Goal: Task Accomplishment & Management: Use online tool/utility

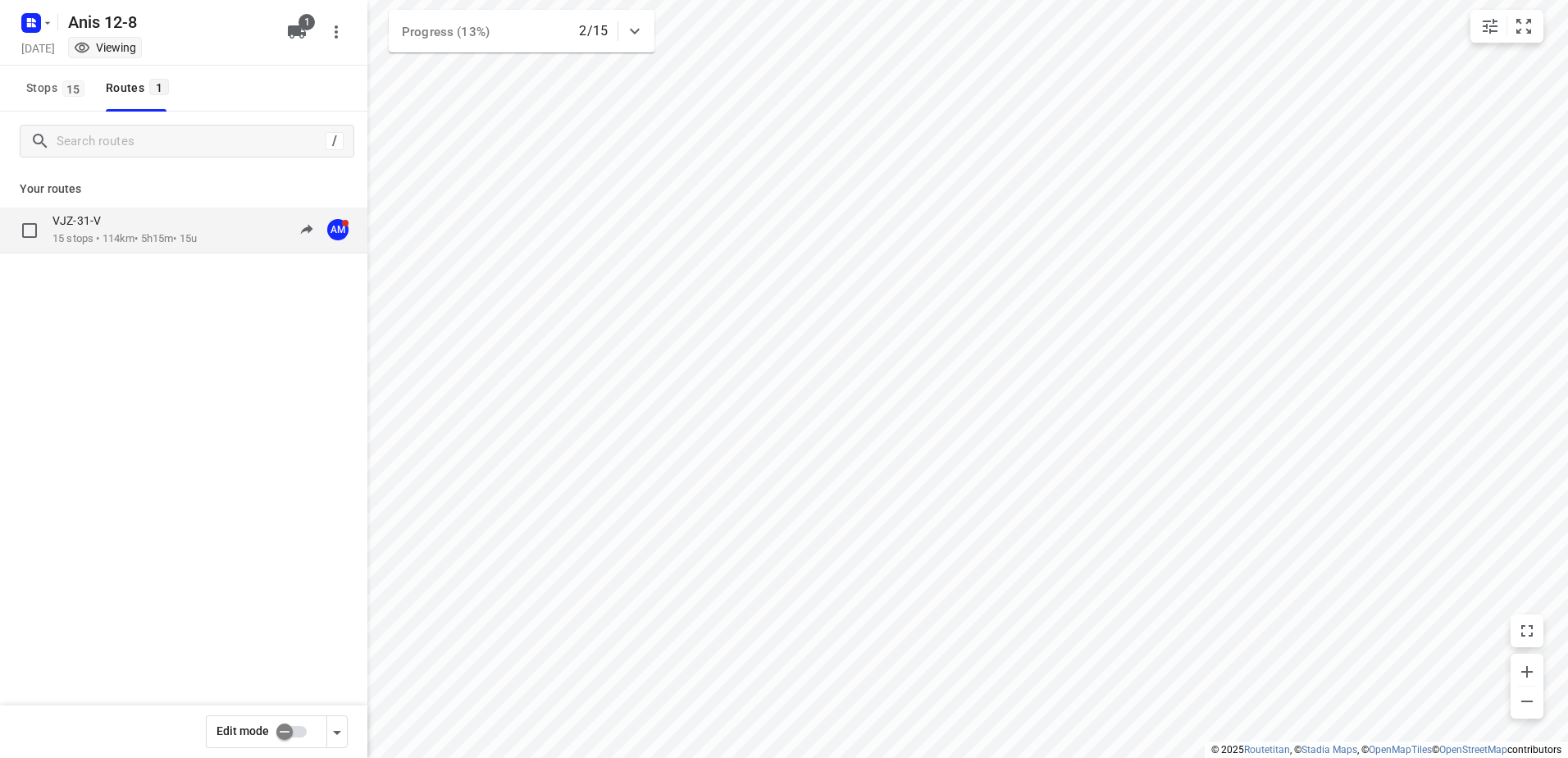
click at [108, 232] on p "15 stops • 114km • 5h15m • 15u" at bounding box center [124, 239] width 144 height 16
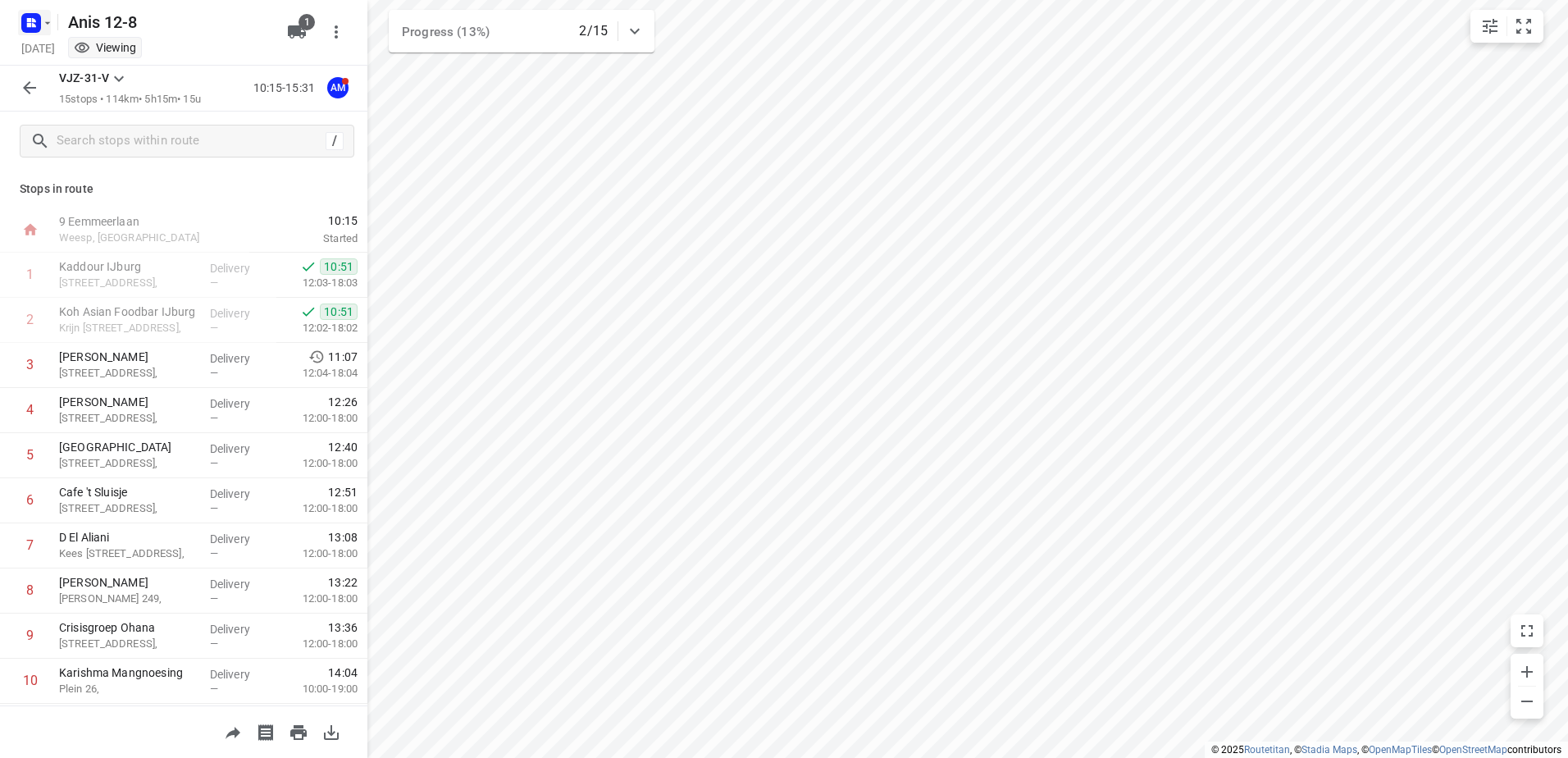
click at [49, 21] on icon "button" at bounding box center [47, 23] width 13 height 13
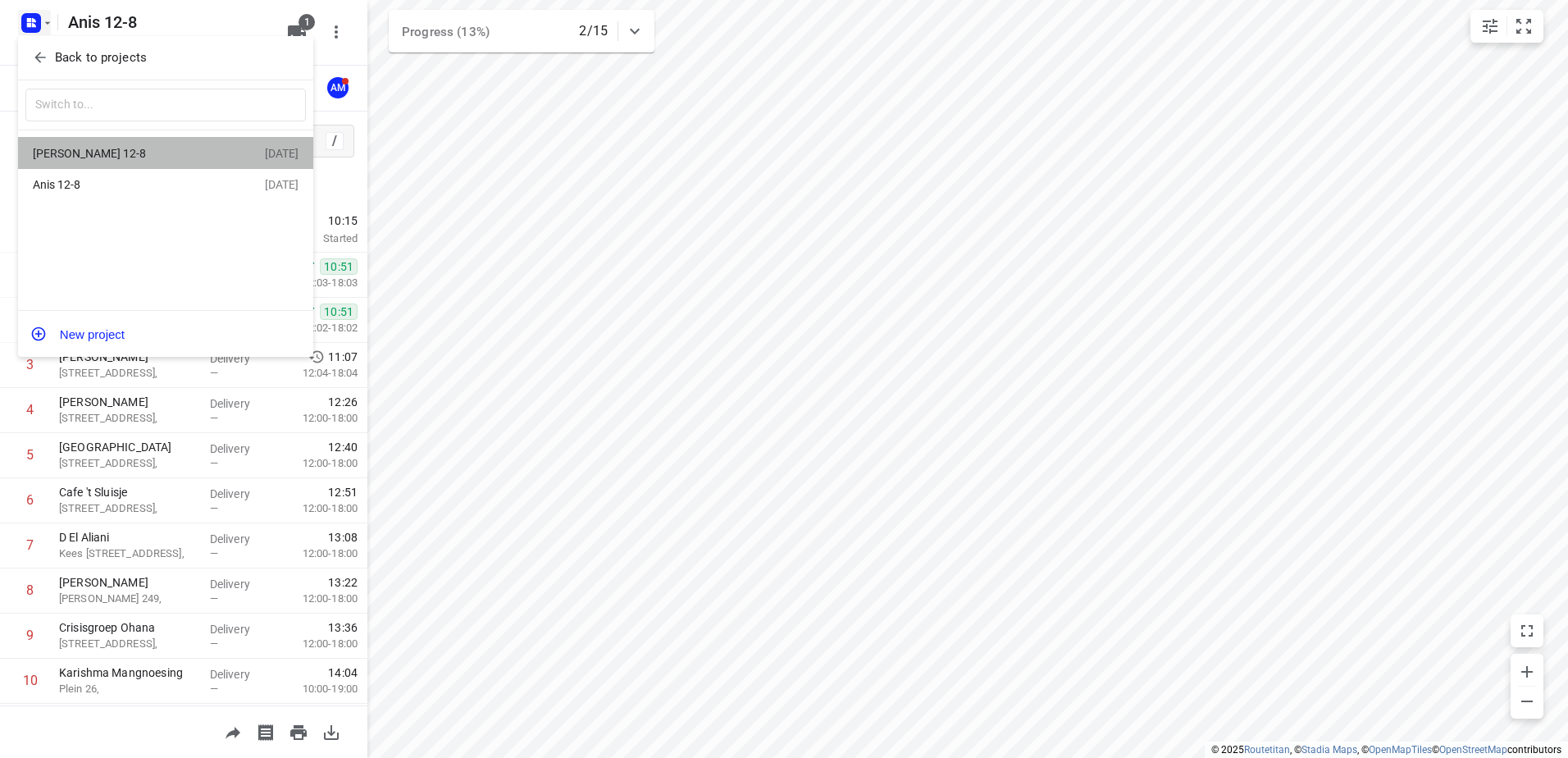
click at [60, 157] on div "[PERSON_NAME] 12-8" at bounding box center [127, 153] width 188 height 13
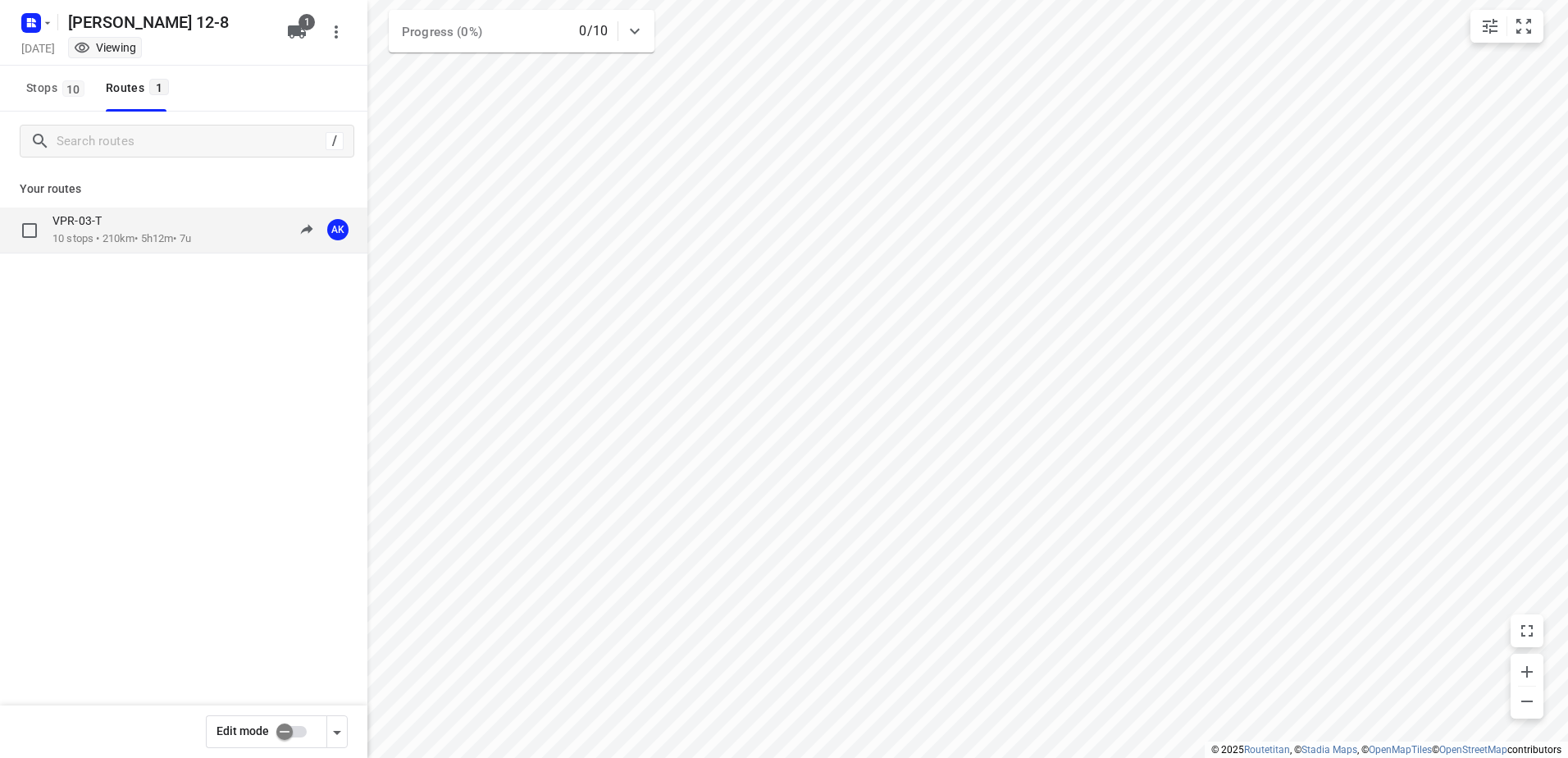
click at [83, 229] on div "VPR-03-T" at bounding box center [121, 222] width 139 height 18
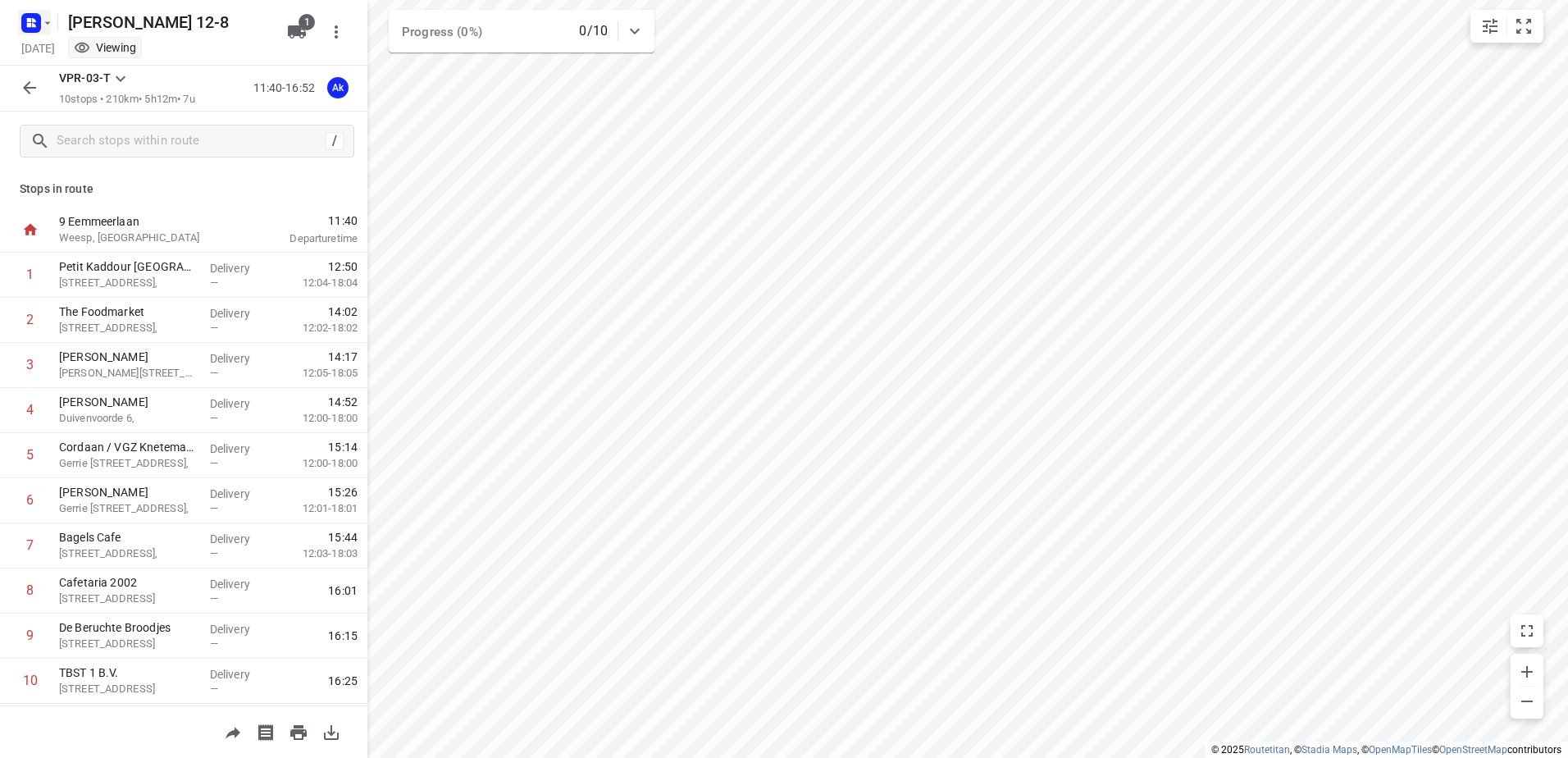
click at [49, 25] on icon "button" at bounding box center [47, 23] width 13 height 13
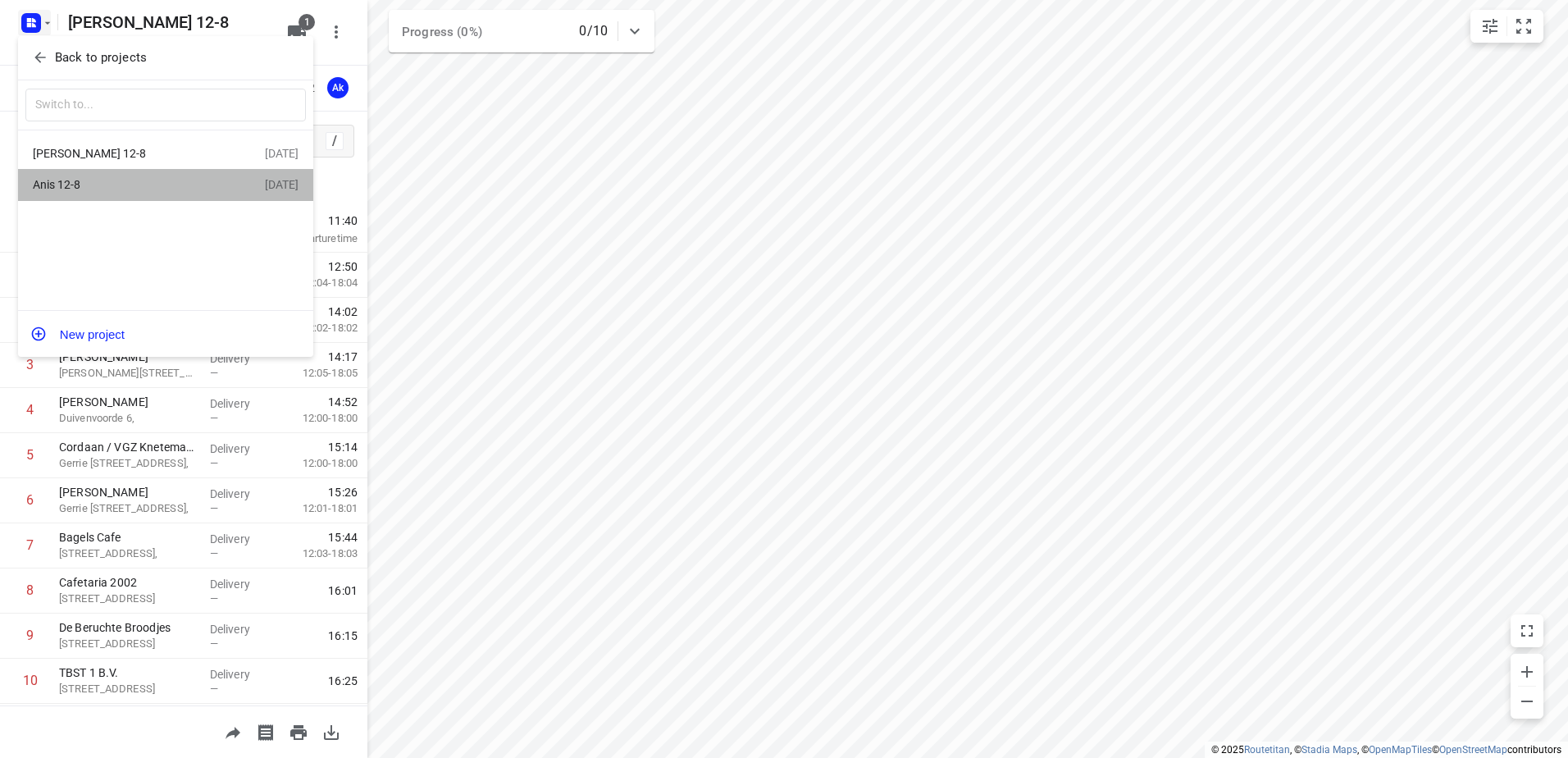
click at [85, 183] on div "Anis 12-8" at bounding box center [127, 184] width 188 height 13
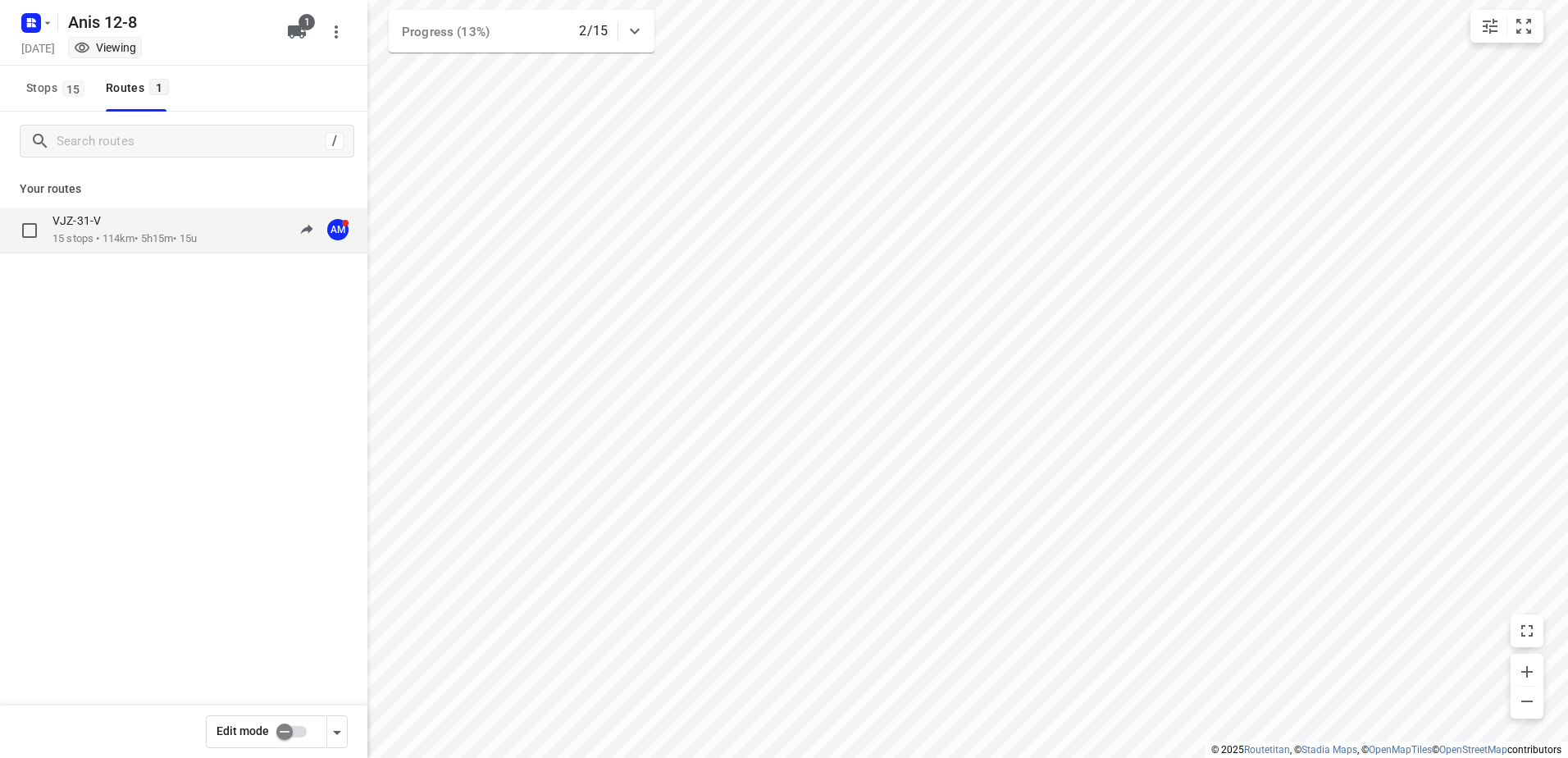
click at [75, 215] on p "VJZ-31-V" at bounding box center [81, 221] width 58 height 15
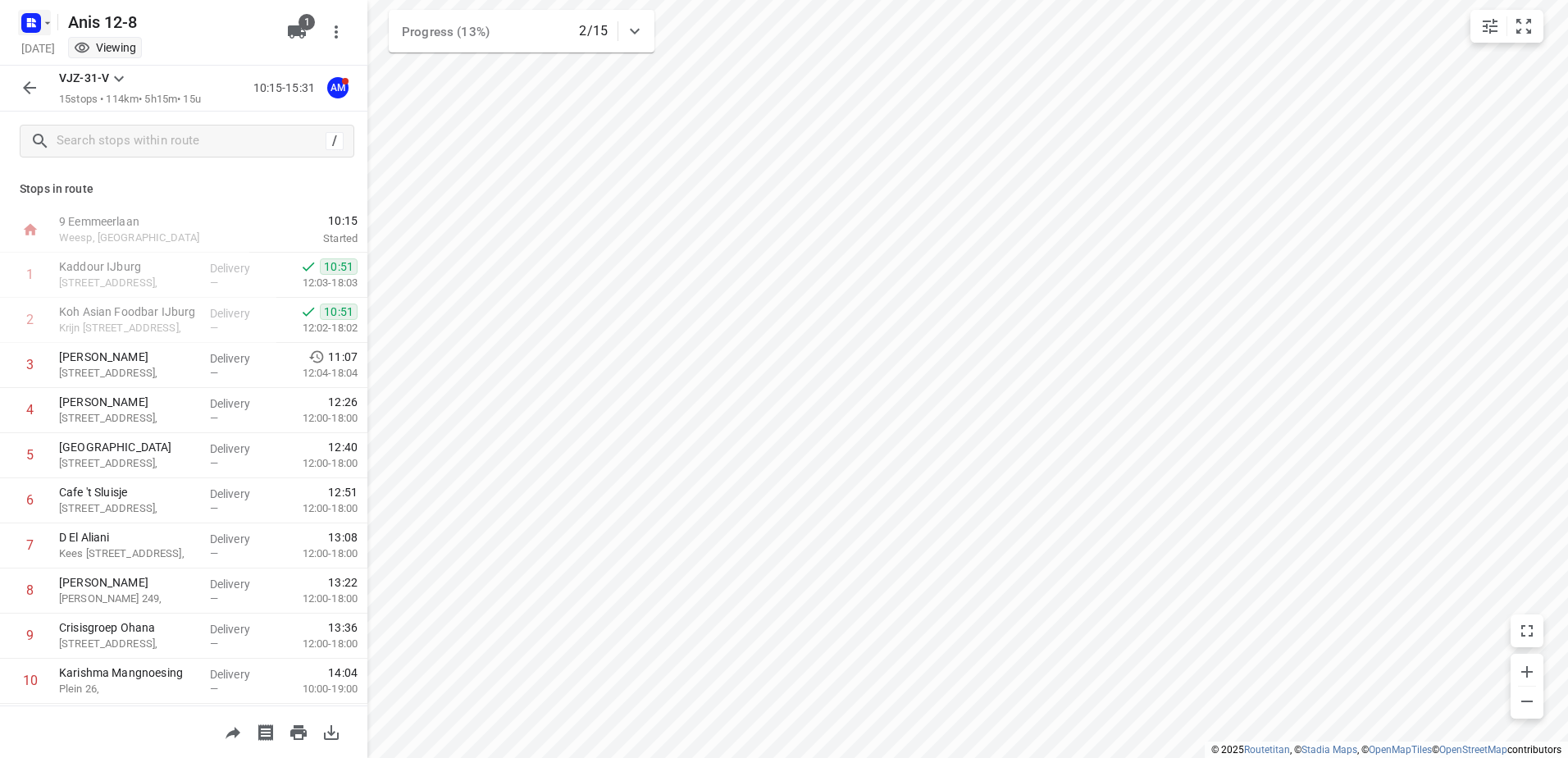
click at [46, 21] on icon "button" at bounding box center [47, 23] width 13 height 13
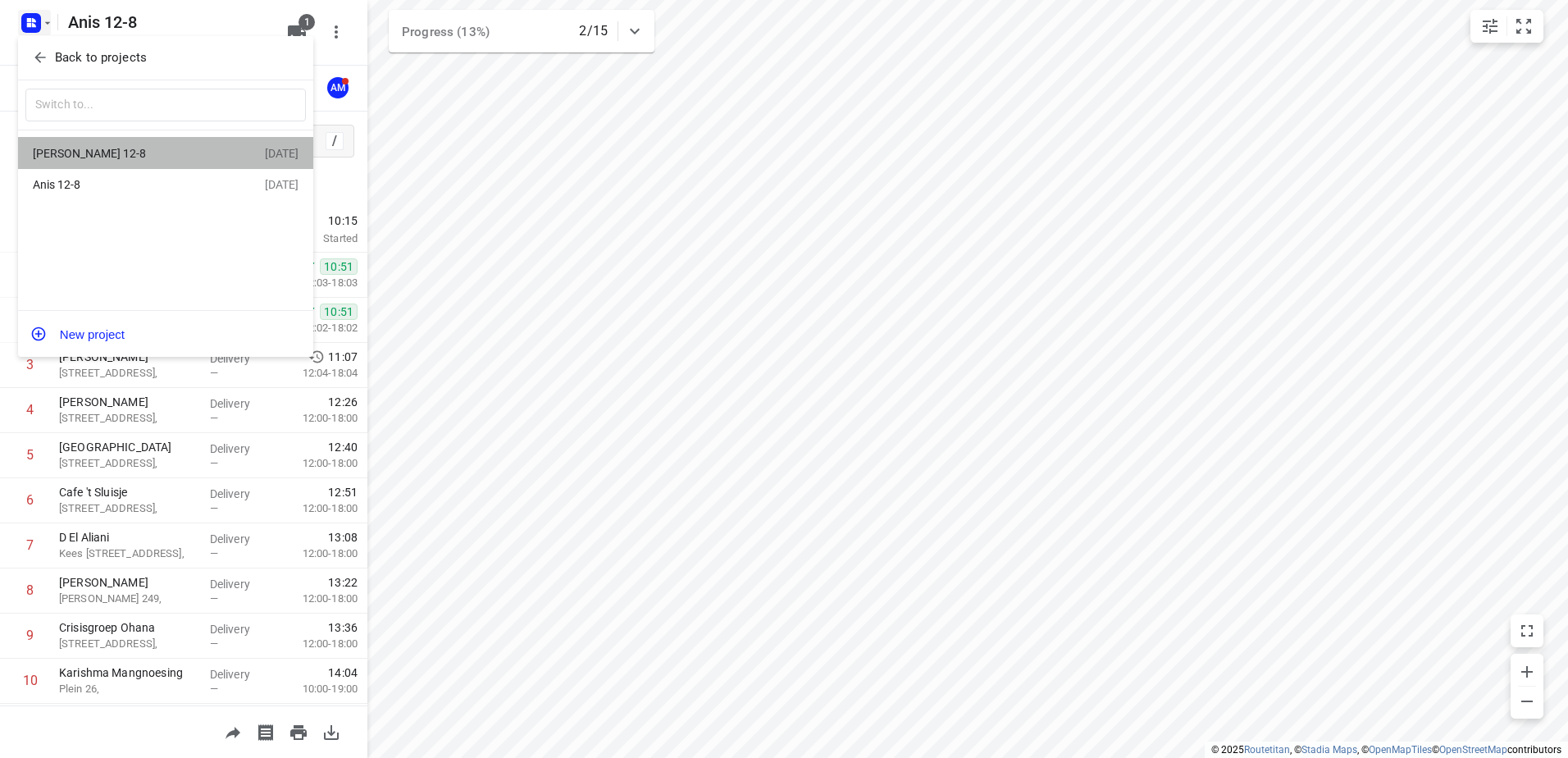
click at [70, 154] on div "[PERSON_NAME] 12-8" at bounding box center [127, 153] width 188 height 13
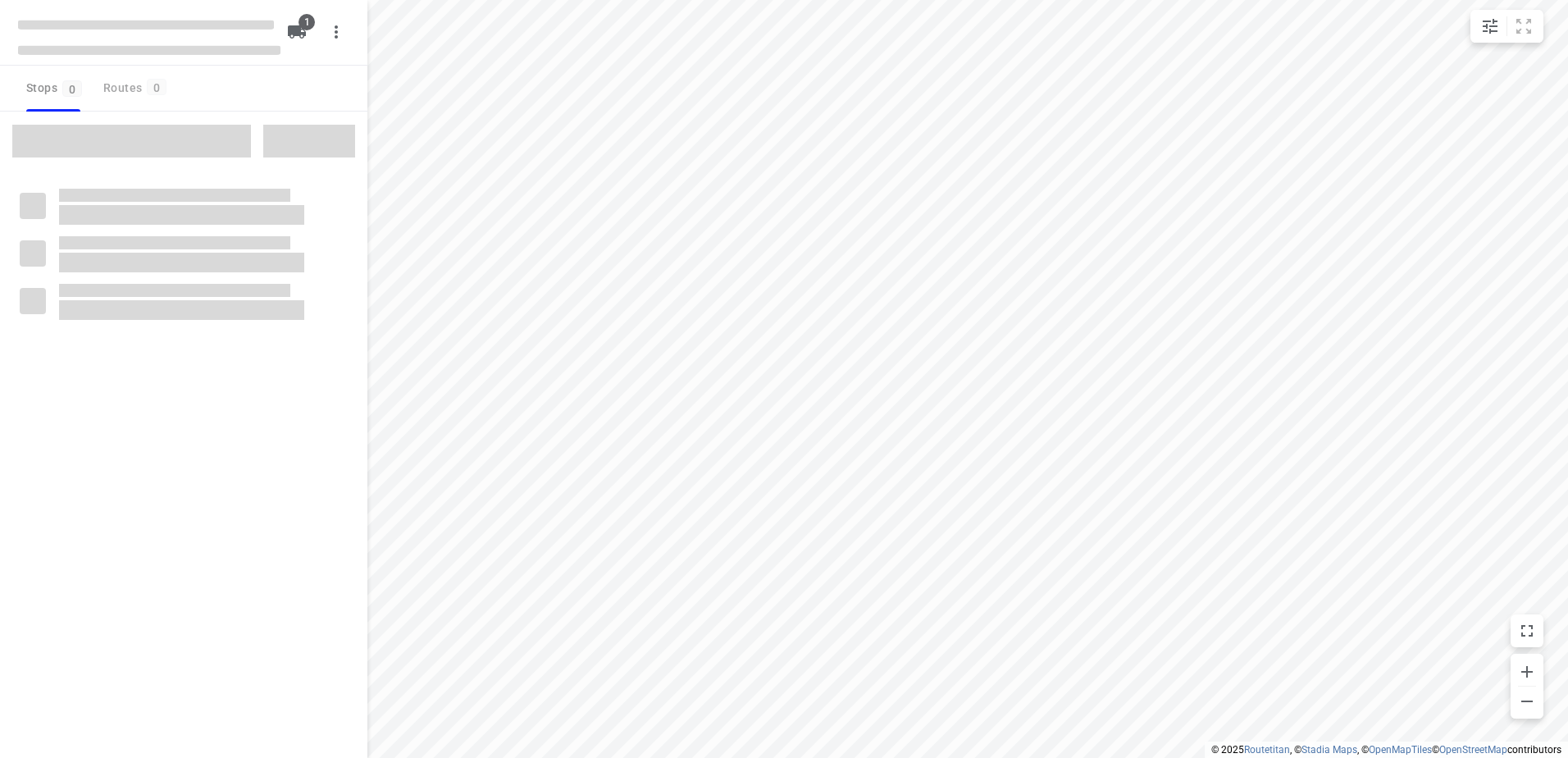
type input "distance"
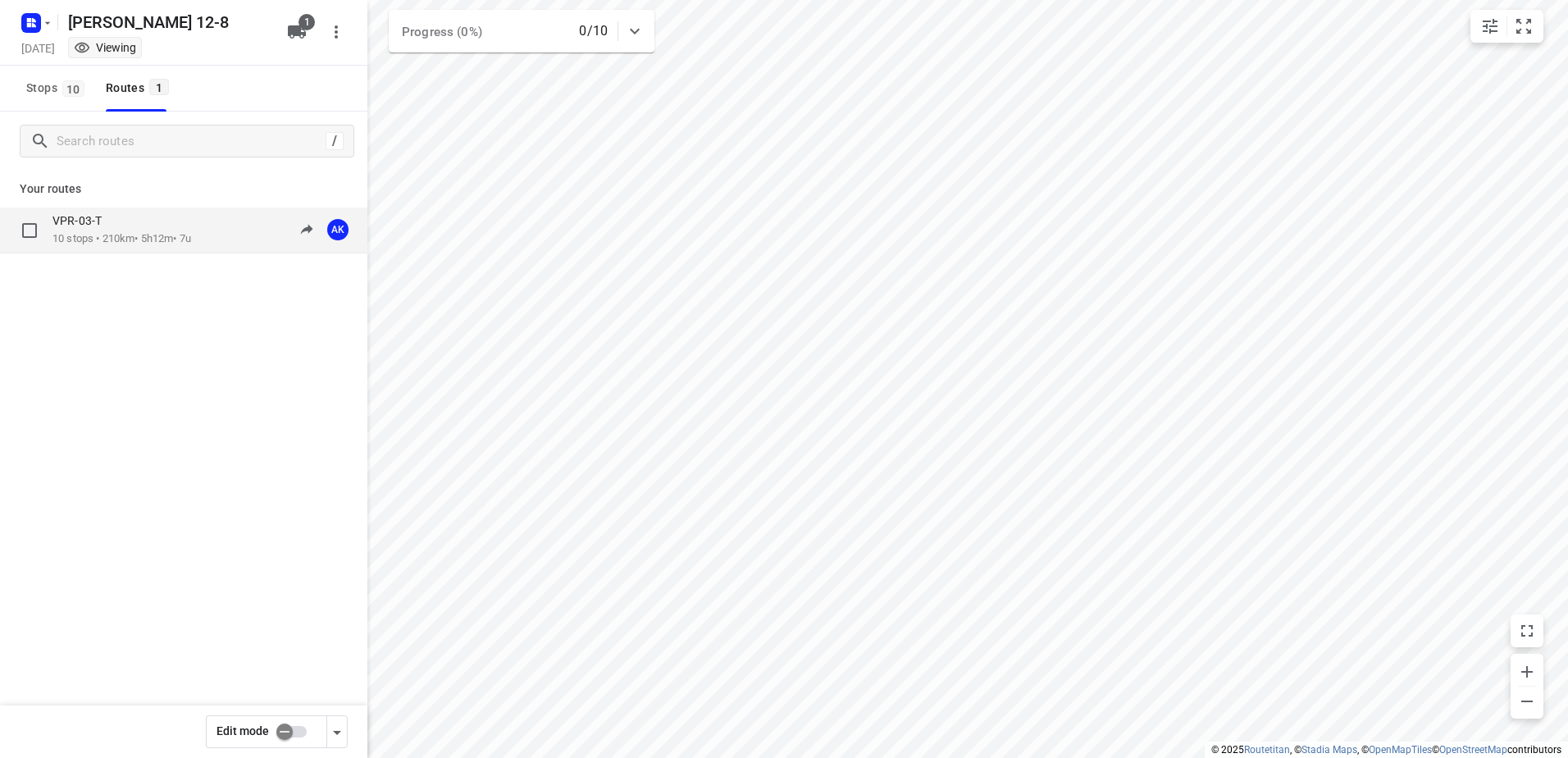
click at [96, 234] on p "10 stops • 210km • 5h12m • 7u" at bounding box center [121, 239] width 139 height 16
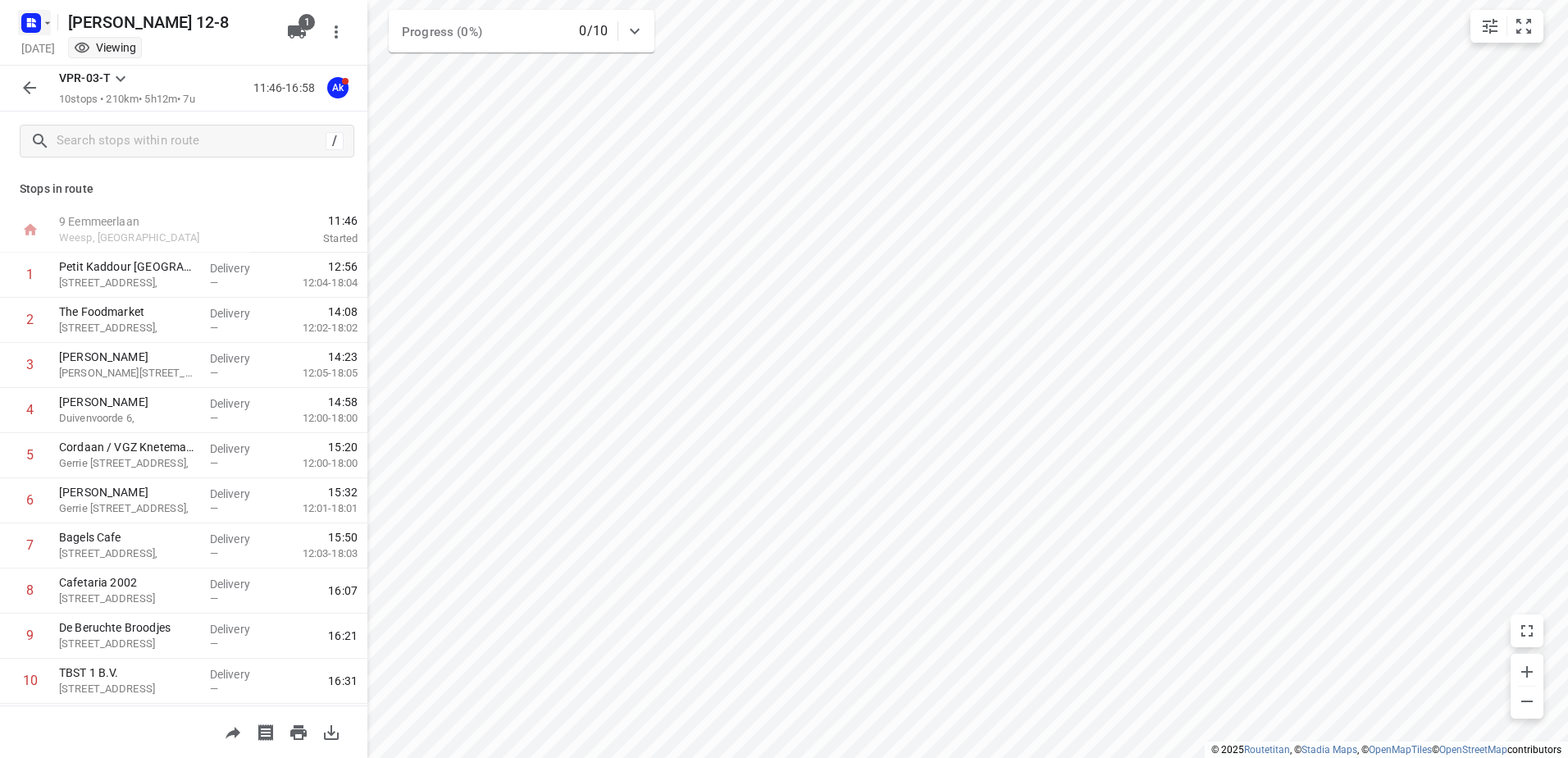
click at [51, 26] on icon "button" at bounding box center [47, 23] width 13 height 13
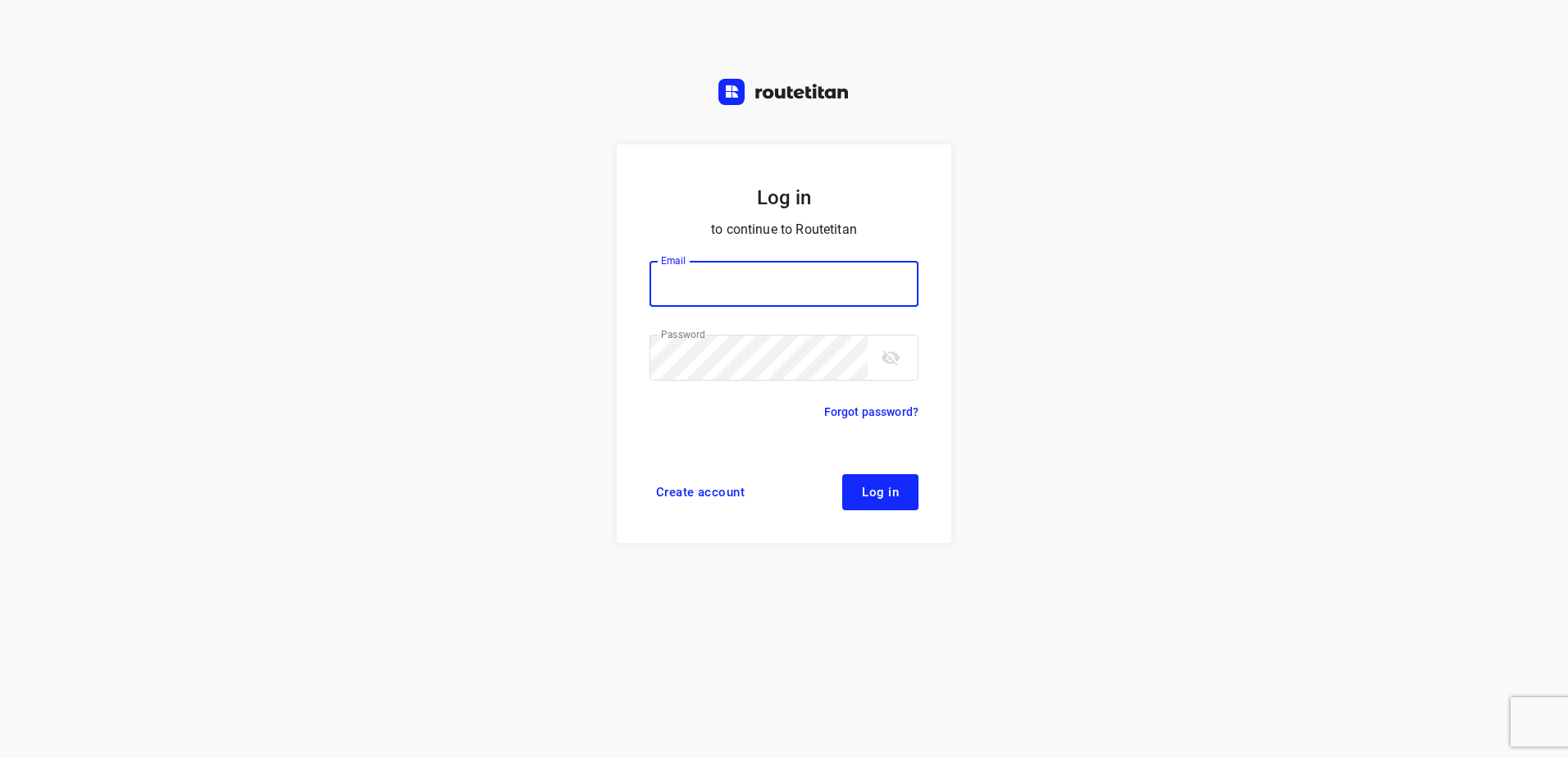
type input "[EMAIL_ADDRESS][DOMAIN_NAME]"
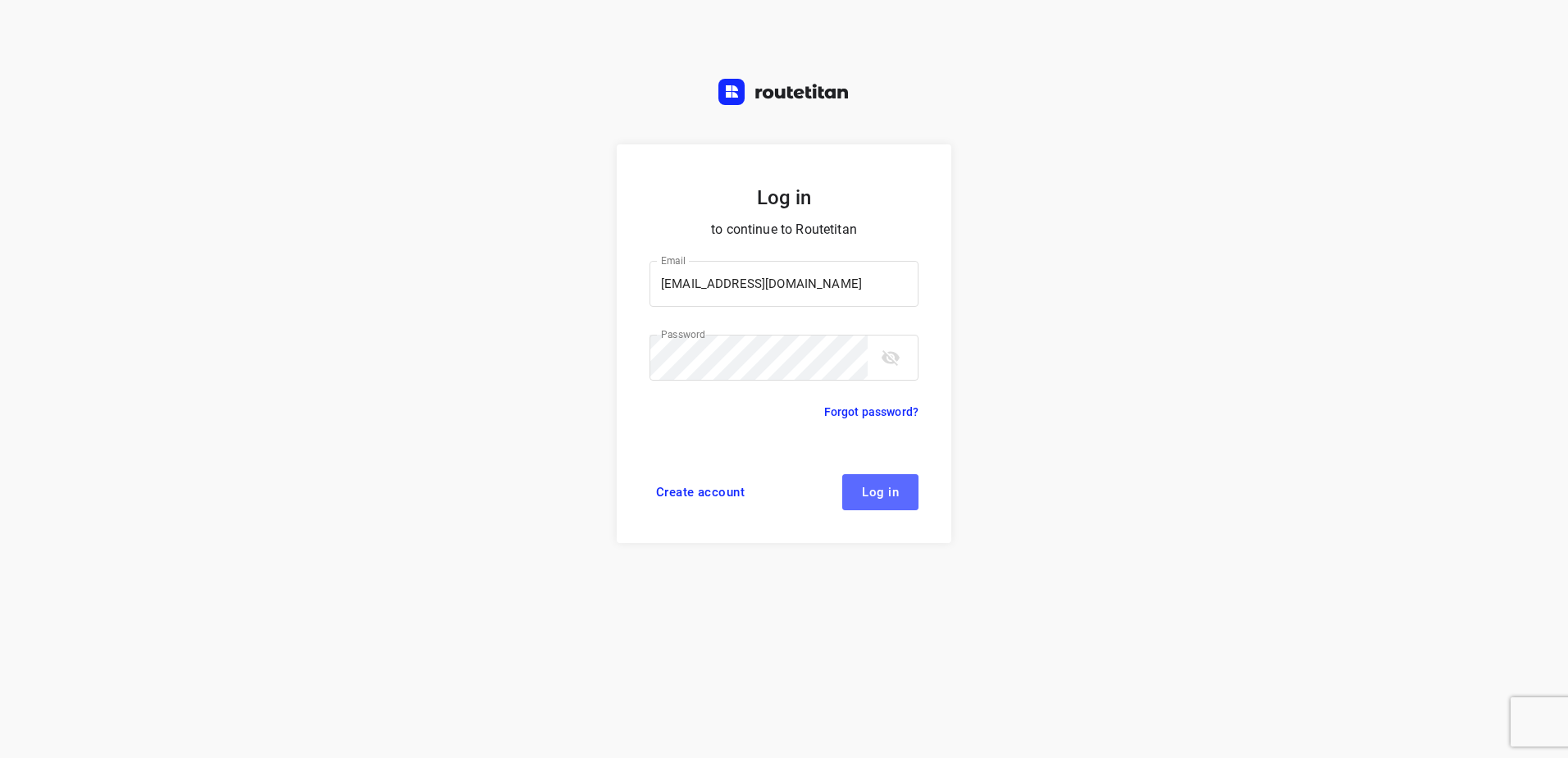
click at [876, 497] on span "Log in" at bounding box center [880, 491] width 37 height 13
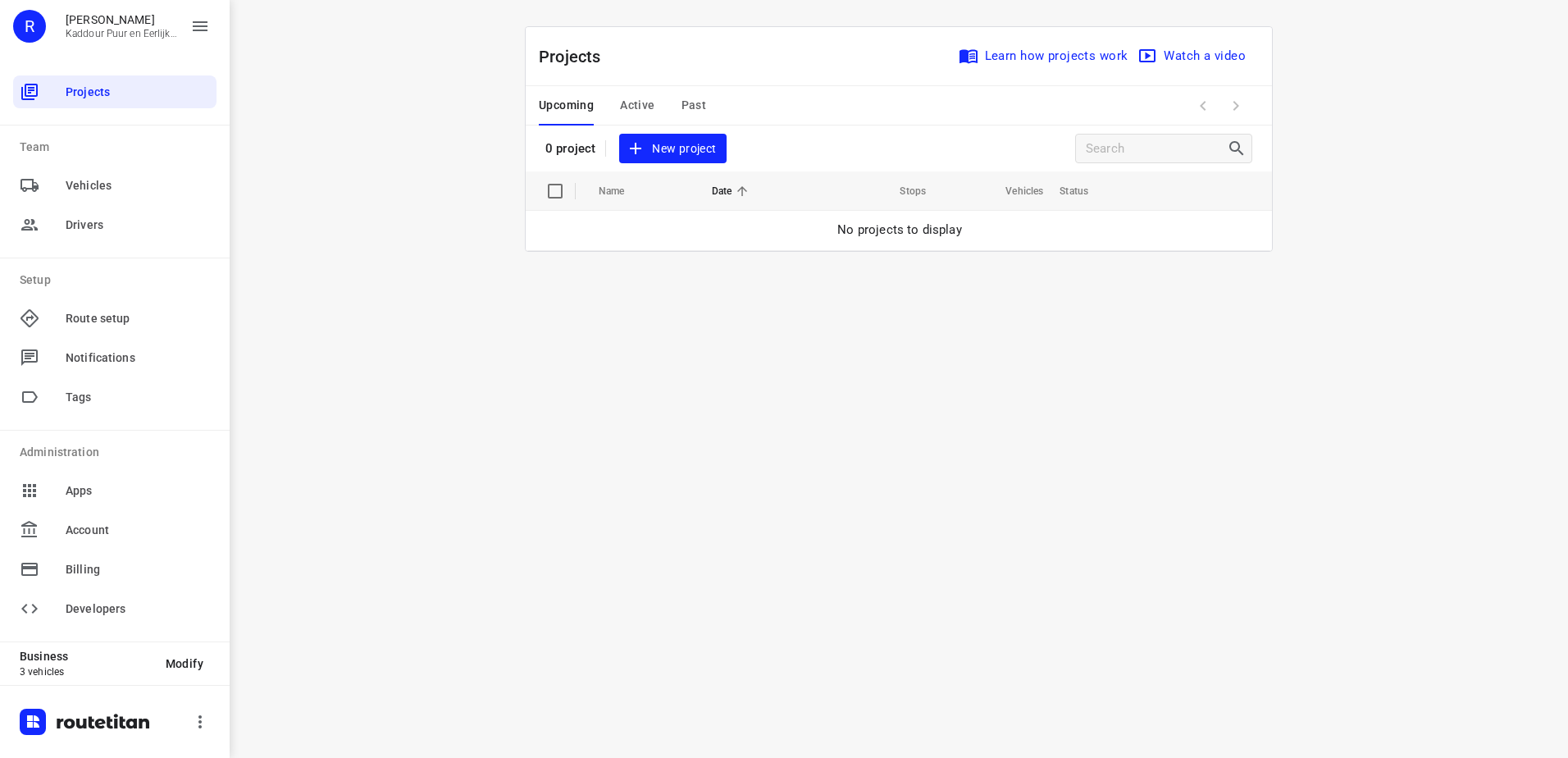
click at [632, 105] on span "Active" at bounding box center [637, 106] width 35 height 21
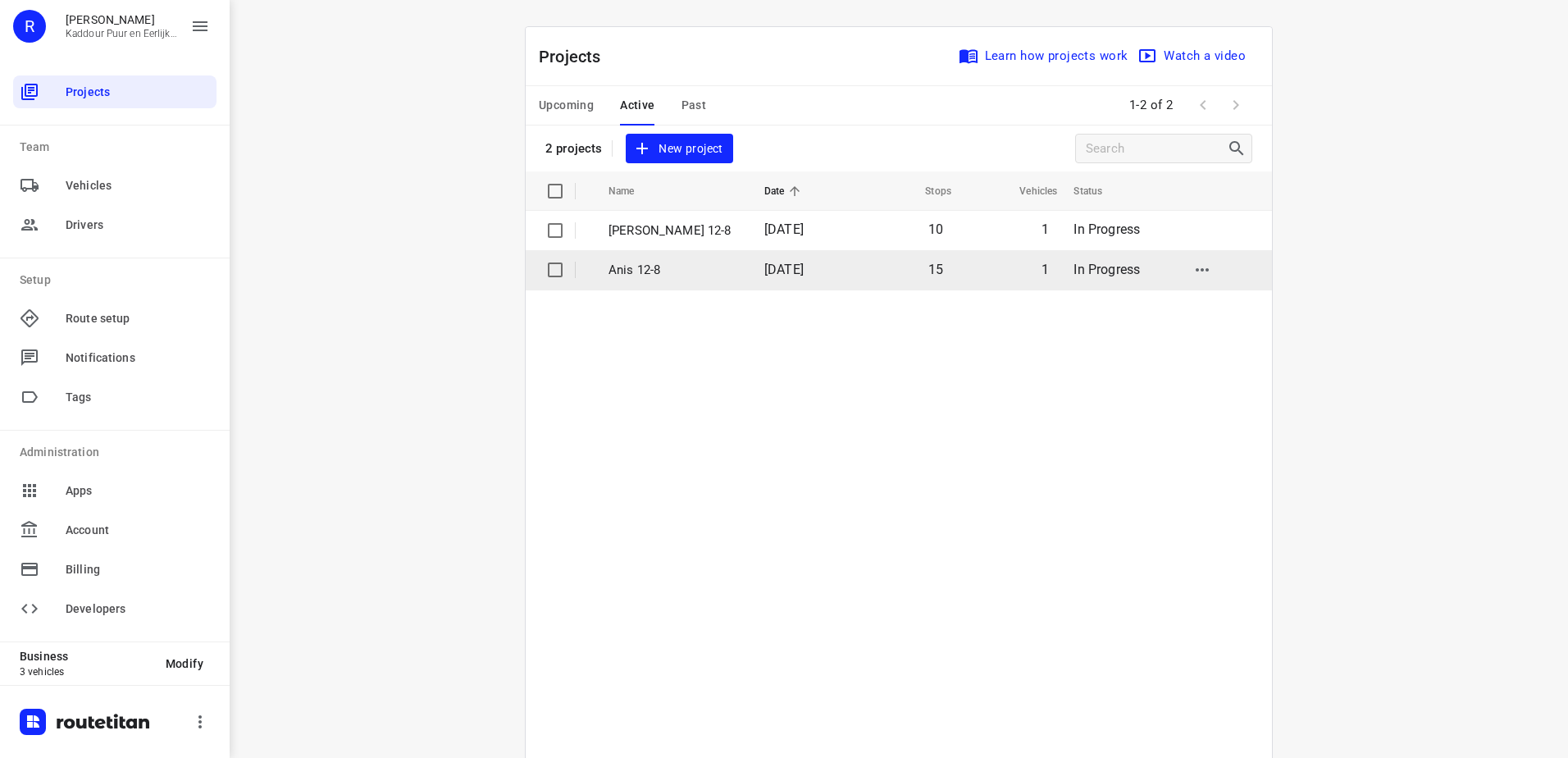
click at [634, 271] on p "Anis 12-8" at bounding box center [673, 270] width 131 height 19
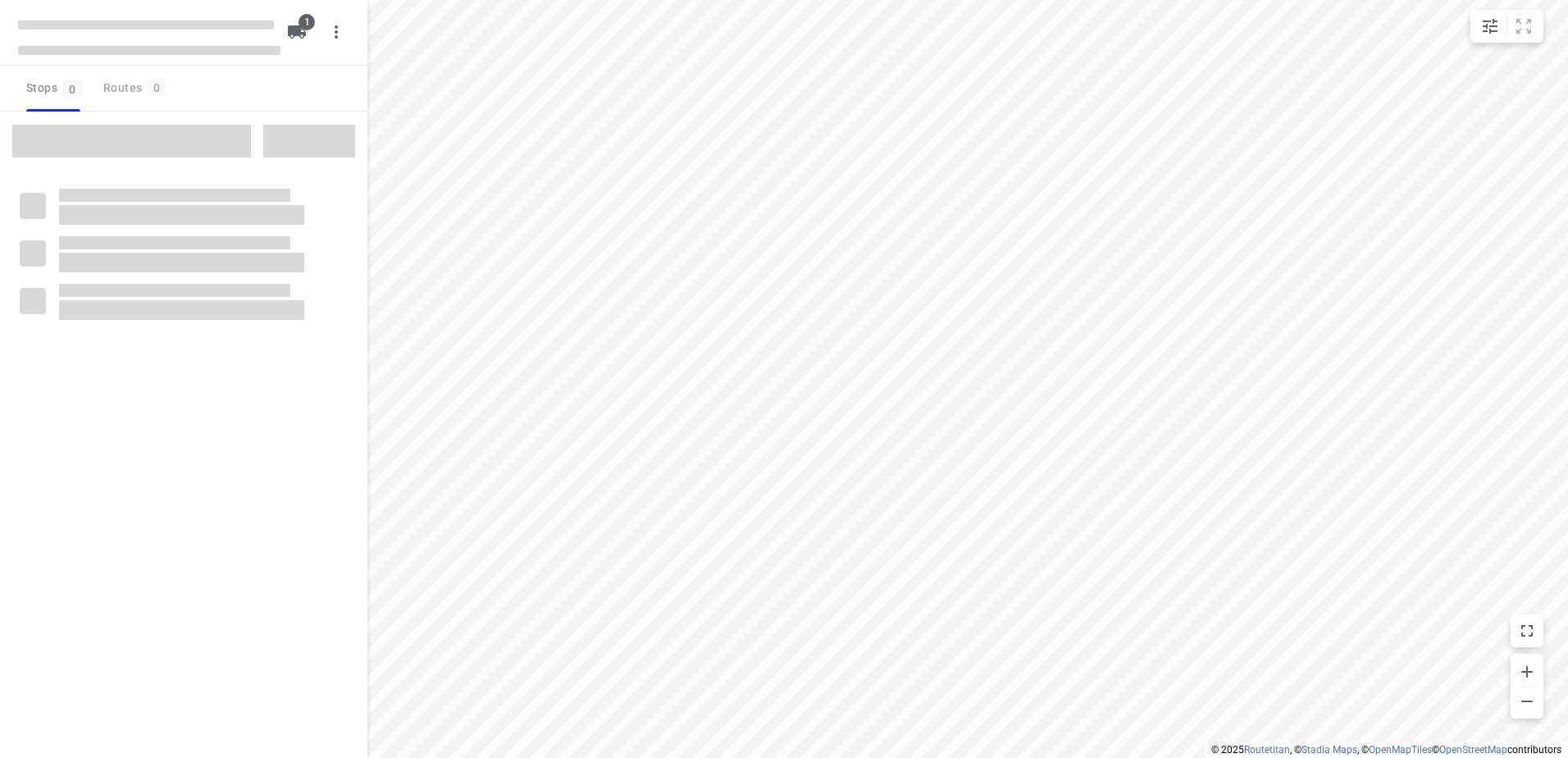
type input "distance"
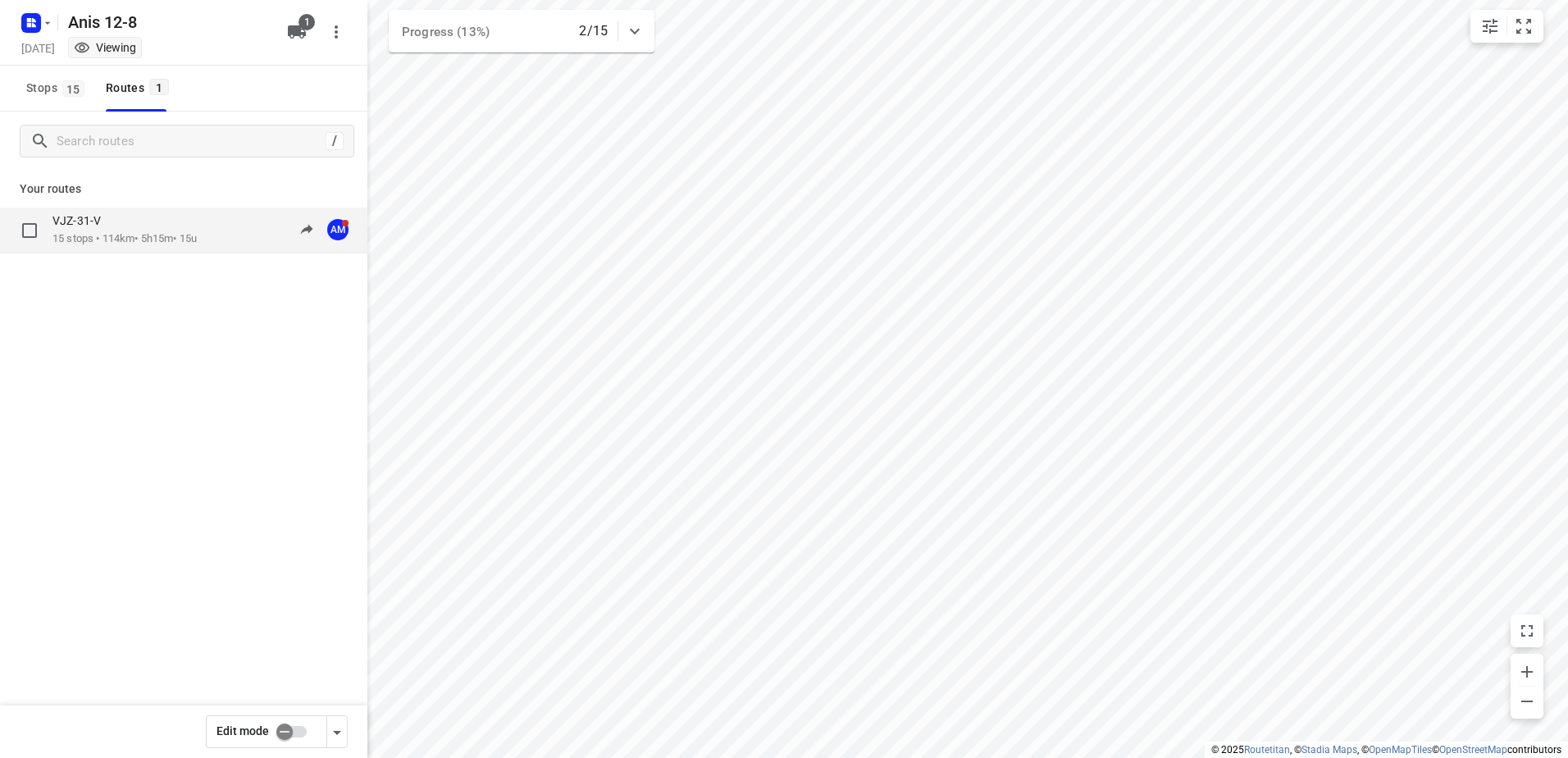
click at [90, 235] on p "15 stops • 114km • 5h15m • 15u" at bounding box center [124, 239] width 144 height 16
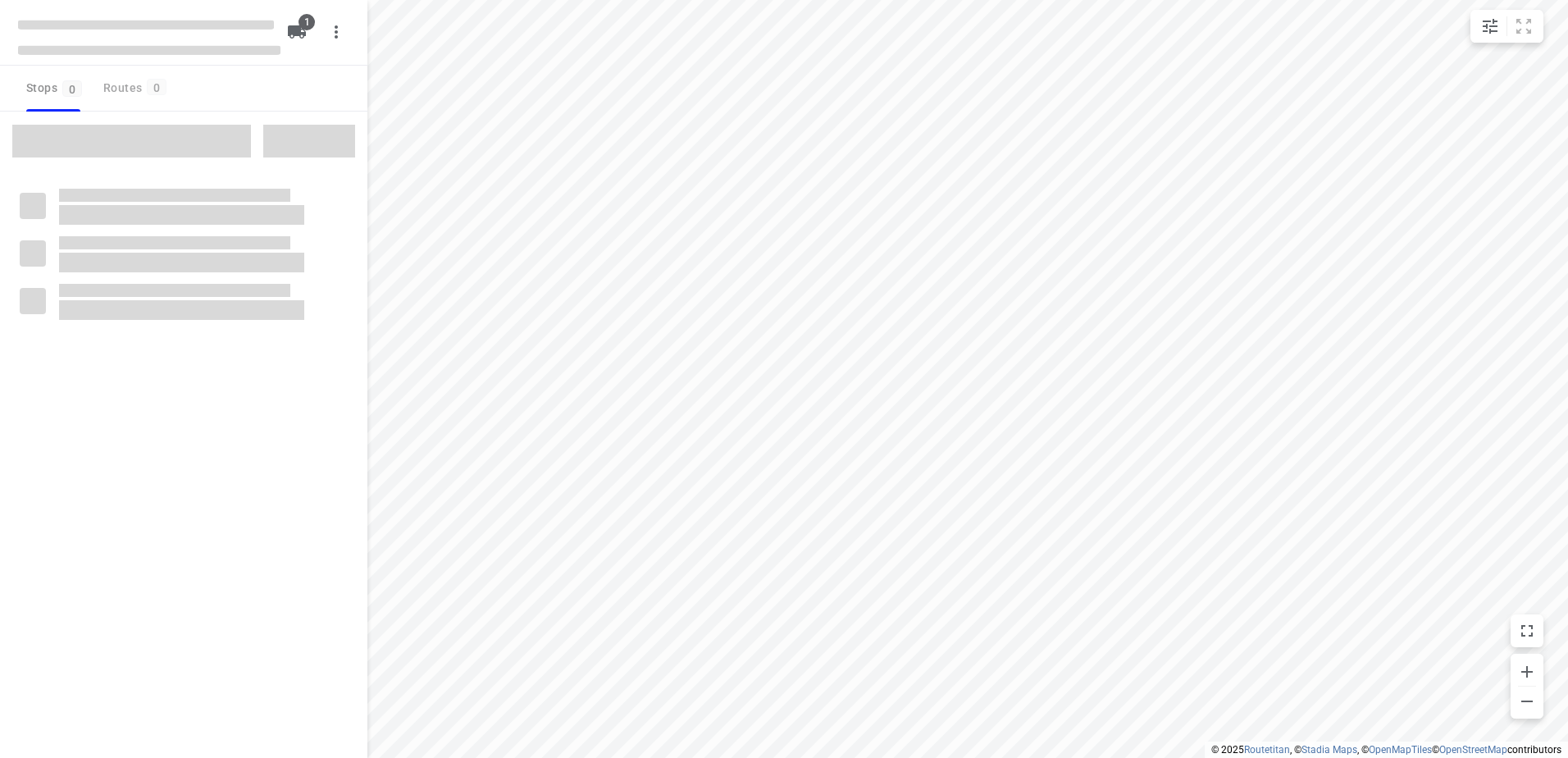
type input "distance"
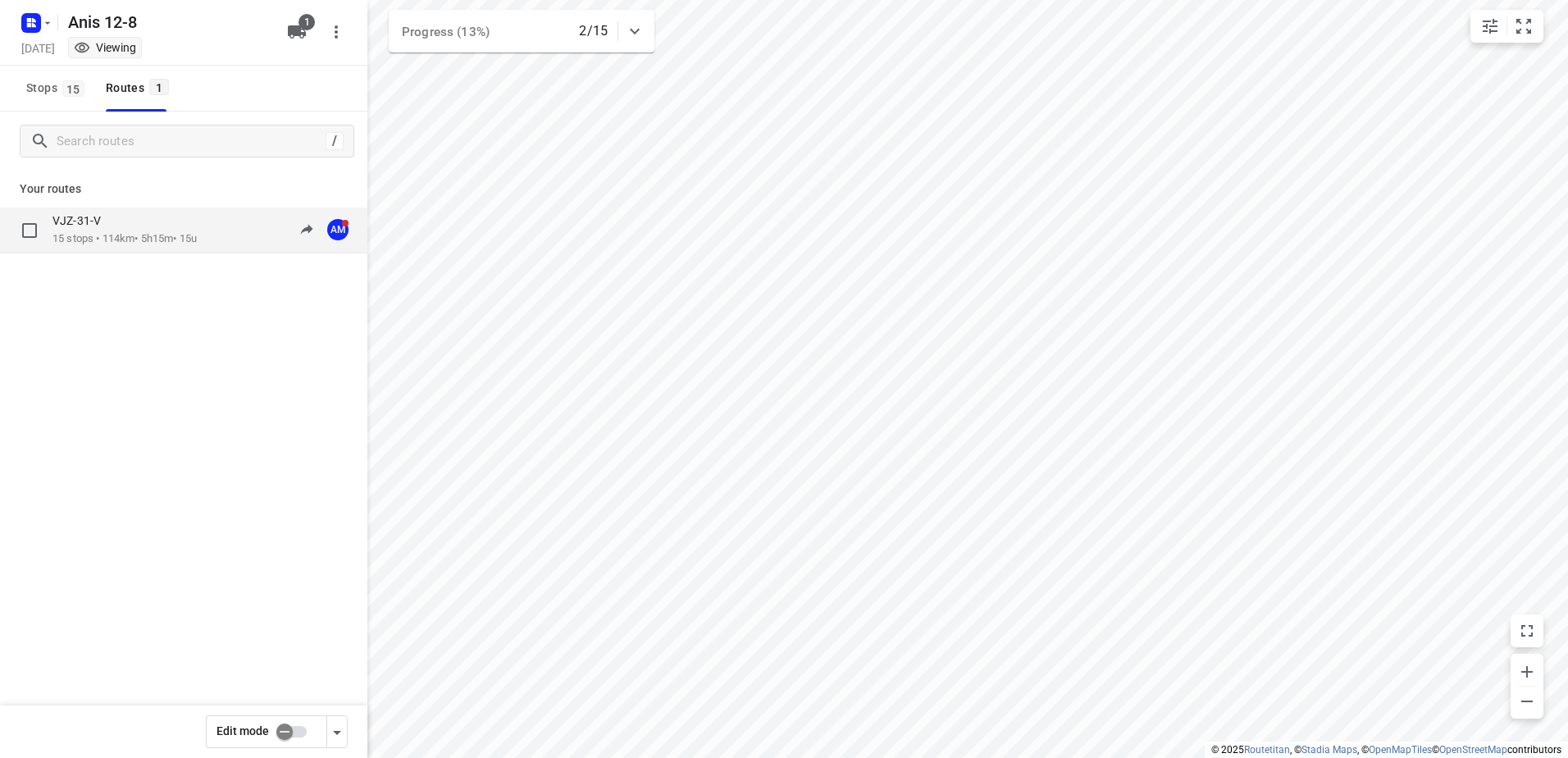
click at [82, 230] on div "VJZ-31-V" at bounding box center [124, 222] width 144 height 18
click at [106, 234] on p "15 stops • 114km • 4h19m • 15u" at bounding box center [124, 239] width 144 height 16
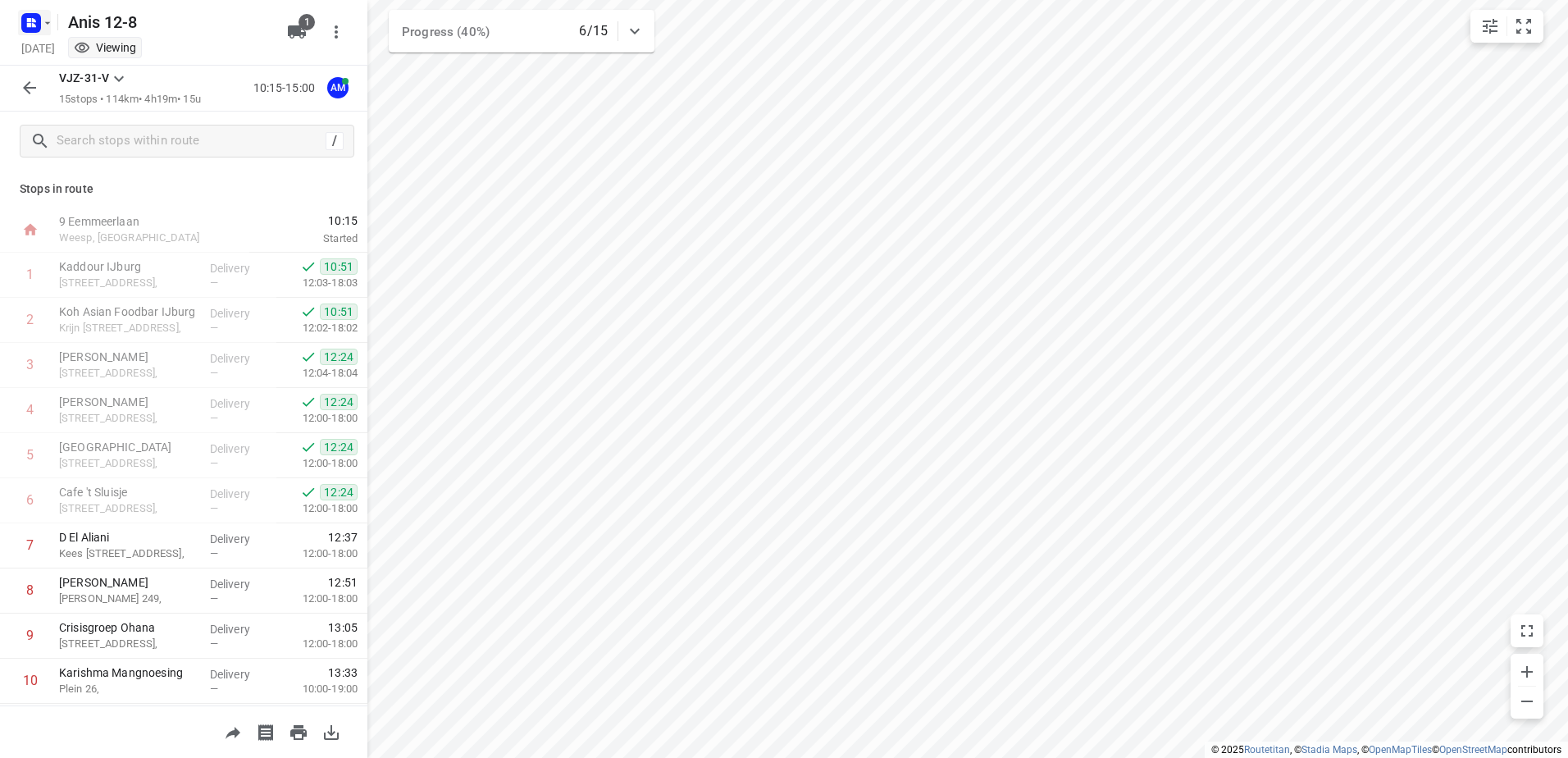
click at [44, 29] on icon "button" at bounding box center [47, 23] width 13 height 13
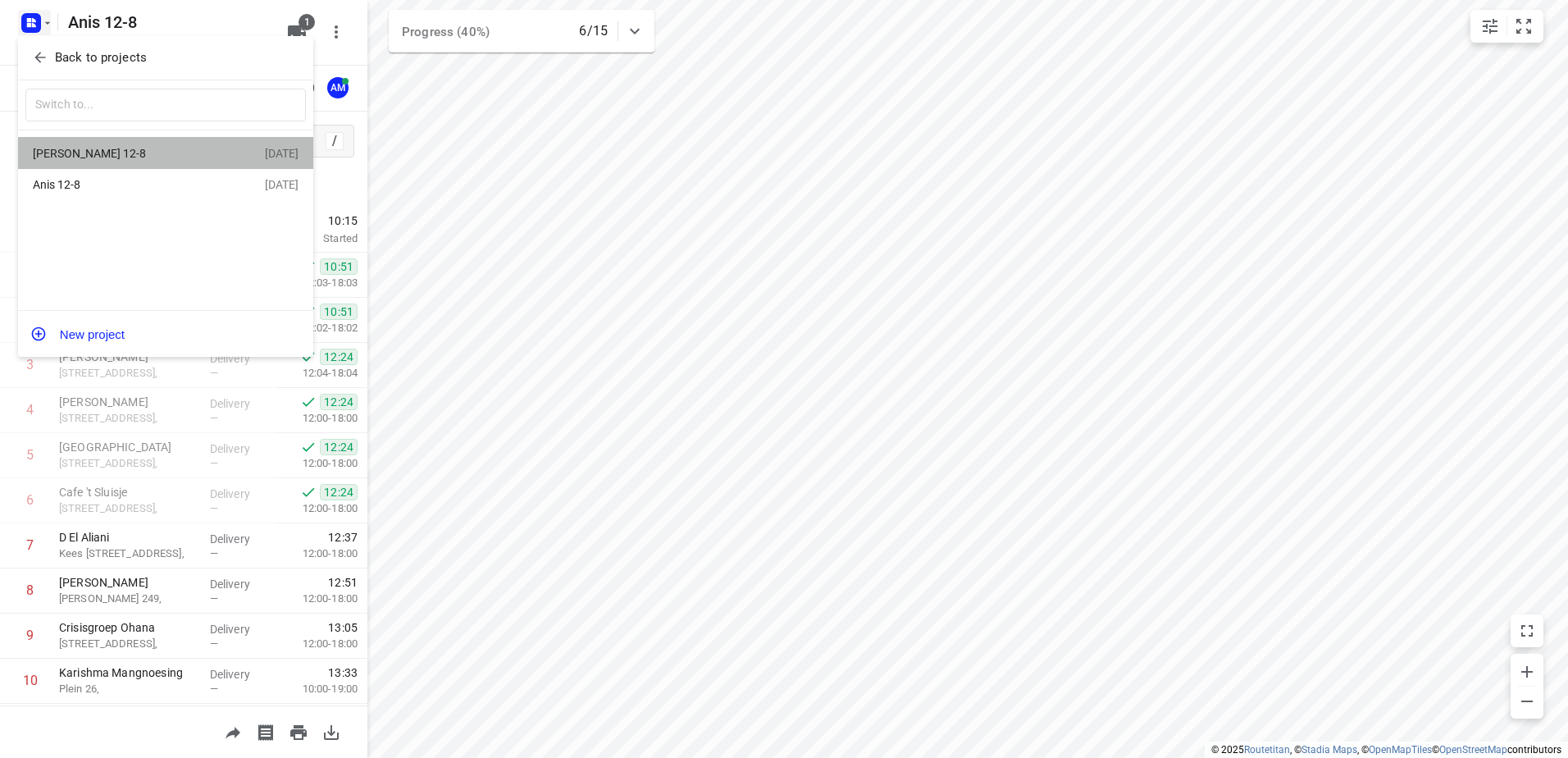
click at [82, 147] on div "[PERSON_NAME] 12-8" at bounding box center [127, 153] width 188 height 13
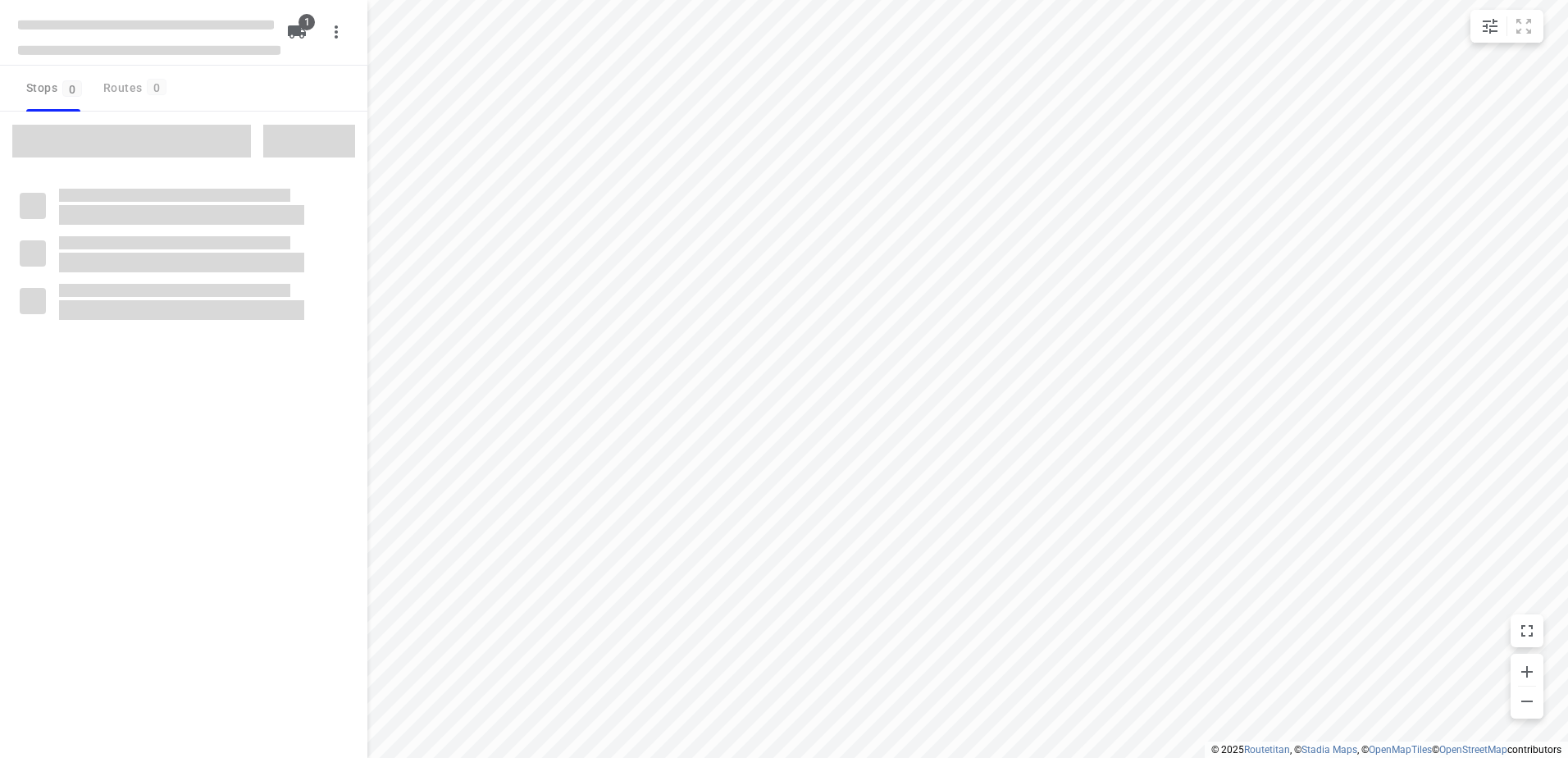
type input "distance"
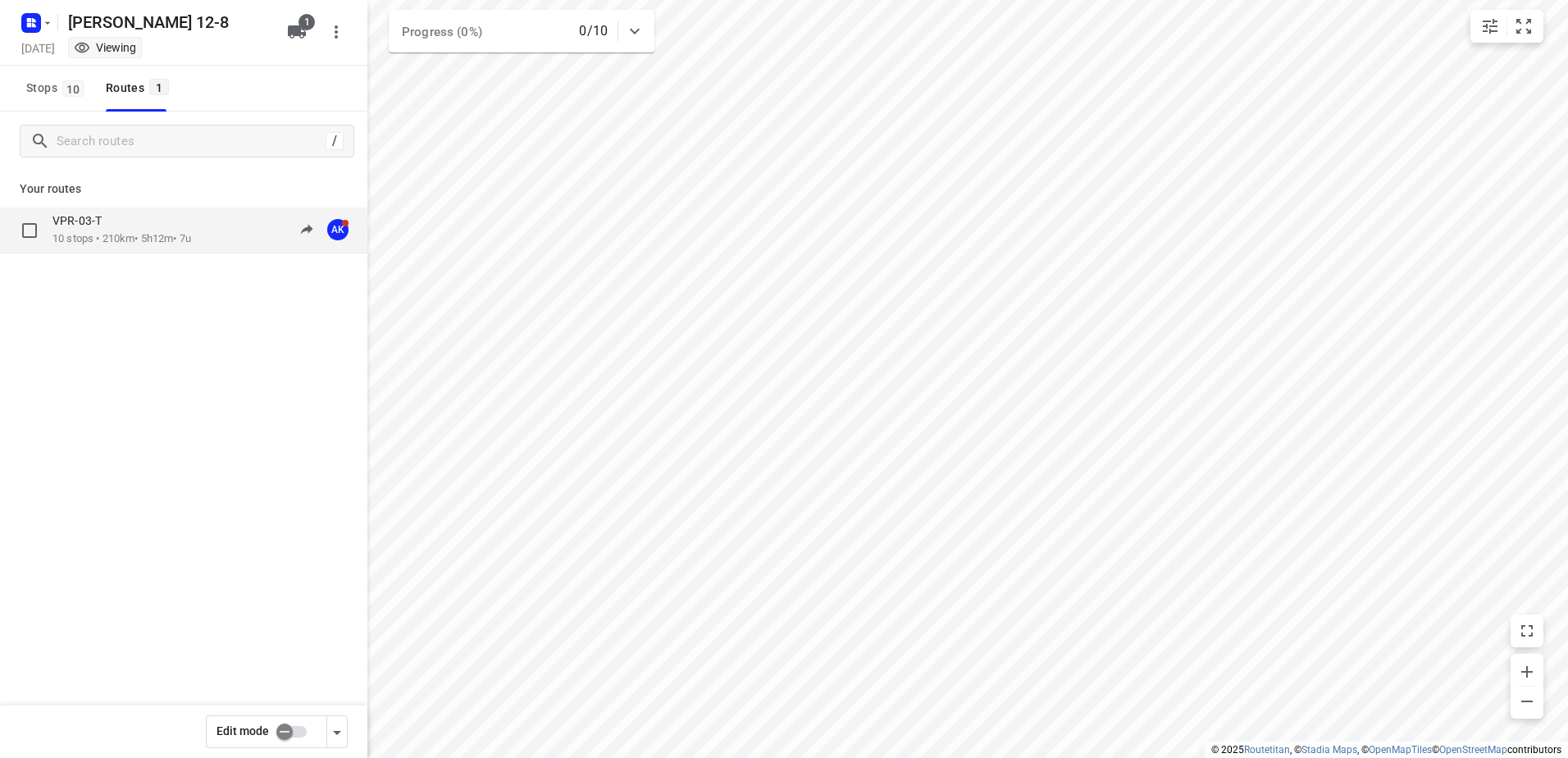
click at [102, 219] on p "VPR-03-T" at bounding box center [82, 221] width 59 height 15
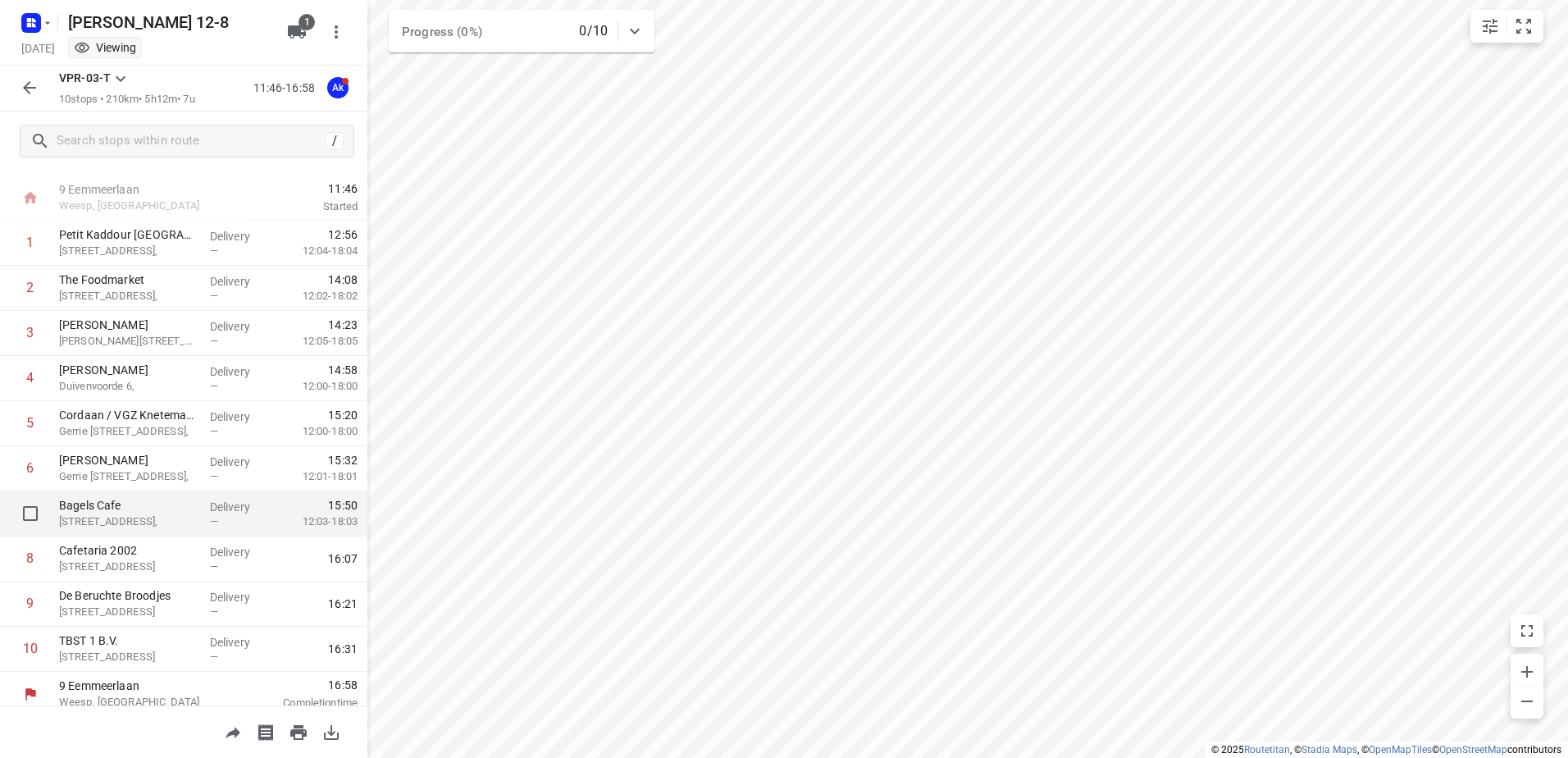
scroll to position [43, 0]
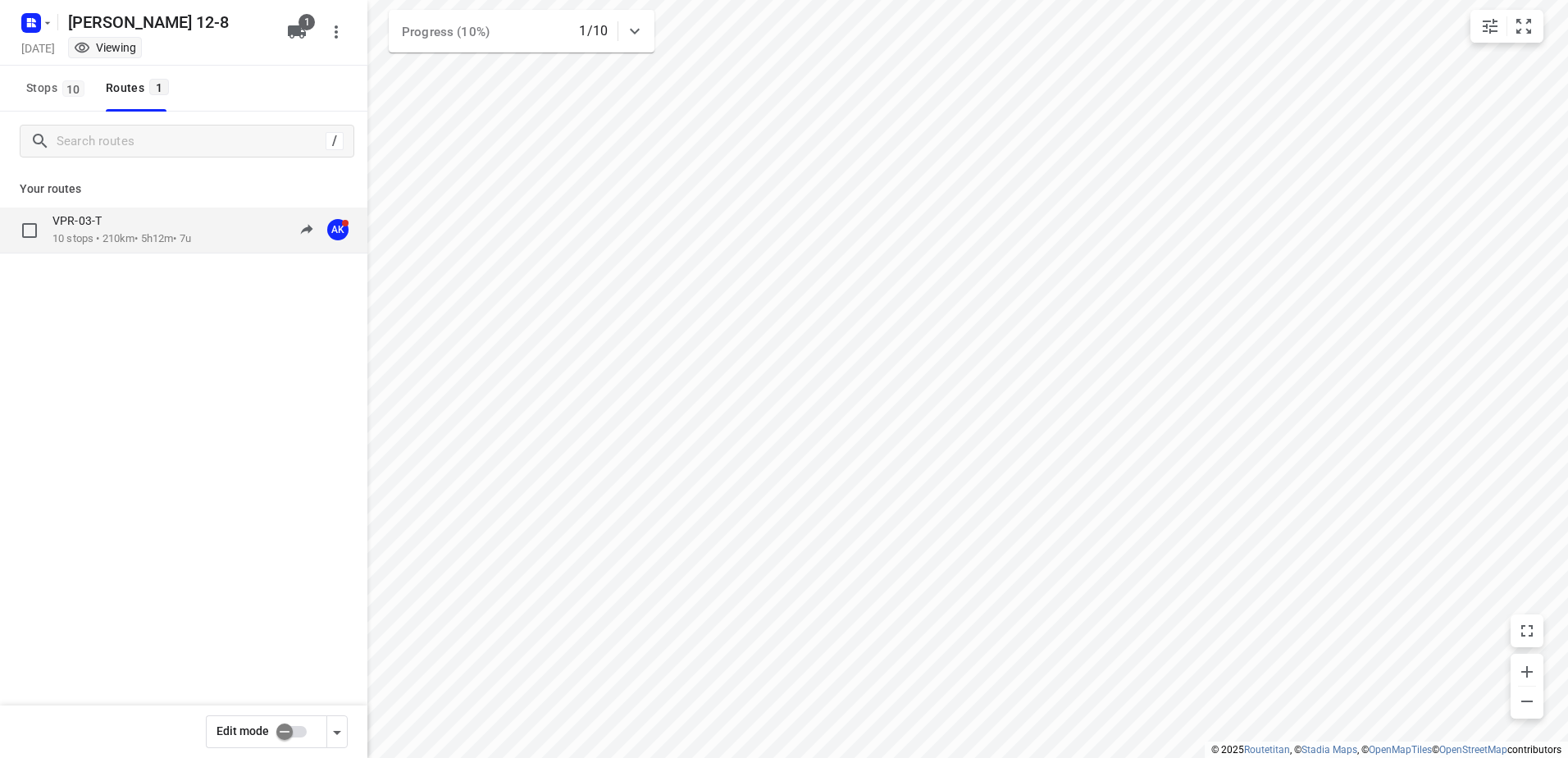
click at [108, 225] on p "VPR-03-T" at bounding box center [82, 221] width 59 height 15
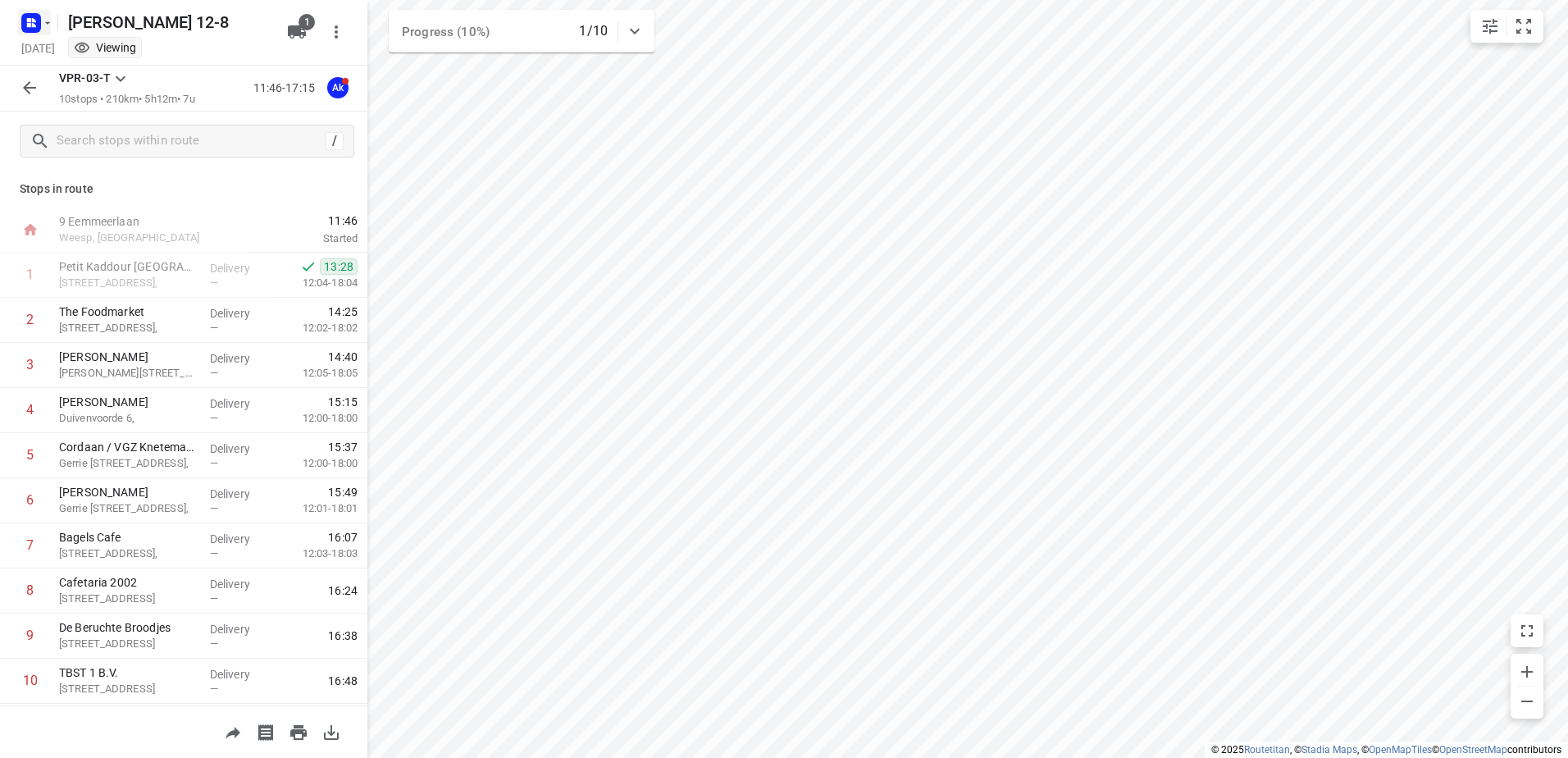
click at [49, 20] on icon "button" at bounding box center [47, 23] width 13 height 13
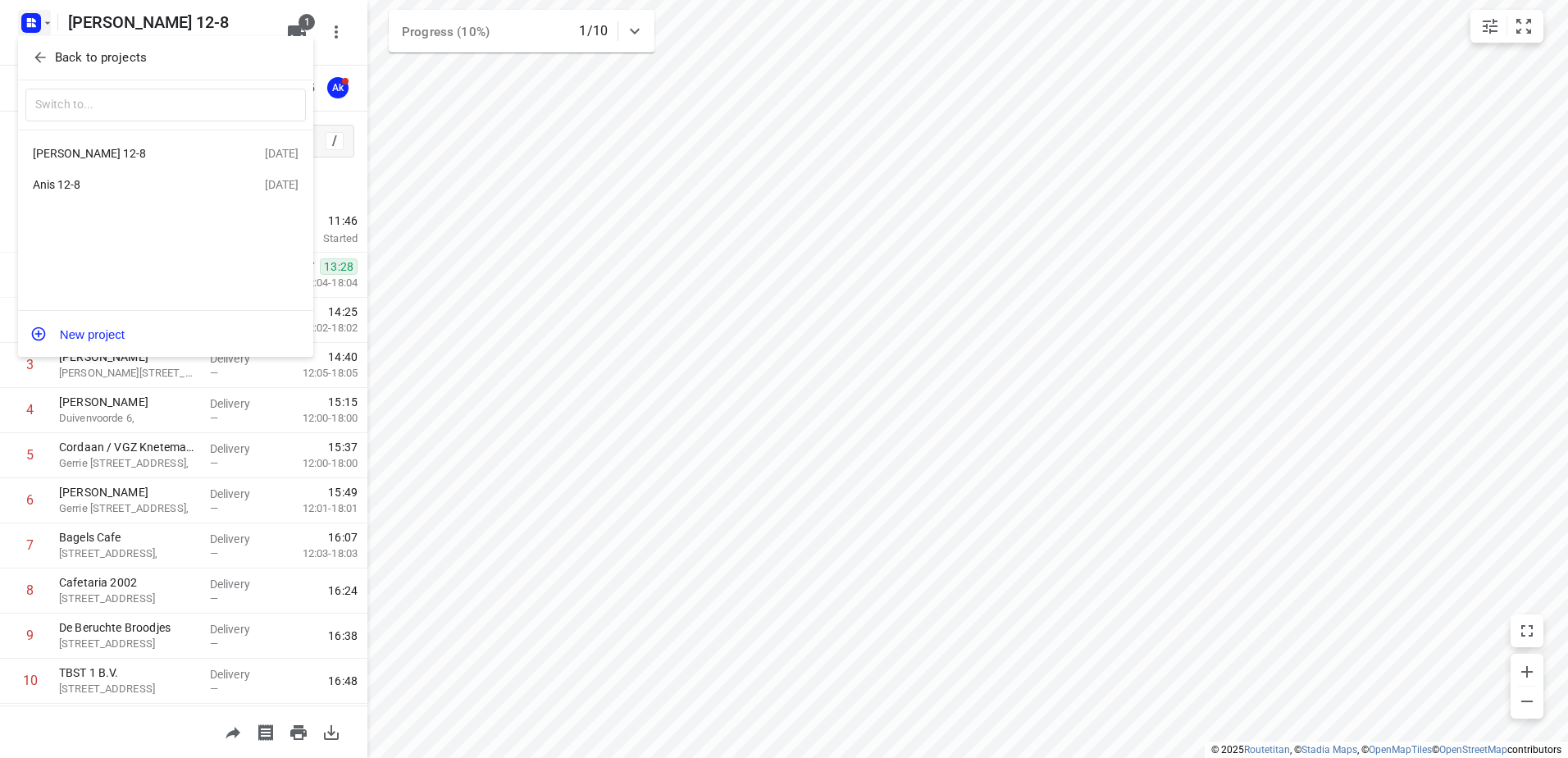
click at [79, 185] on div "Anis 12-8" at bounding box center [127, 184] width 188 height 13
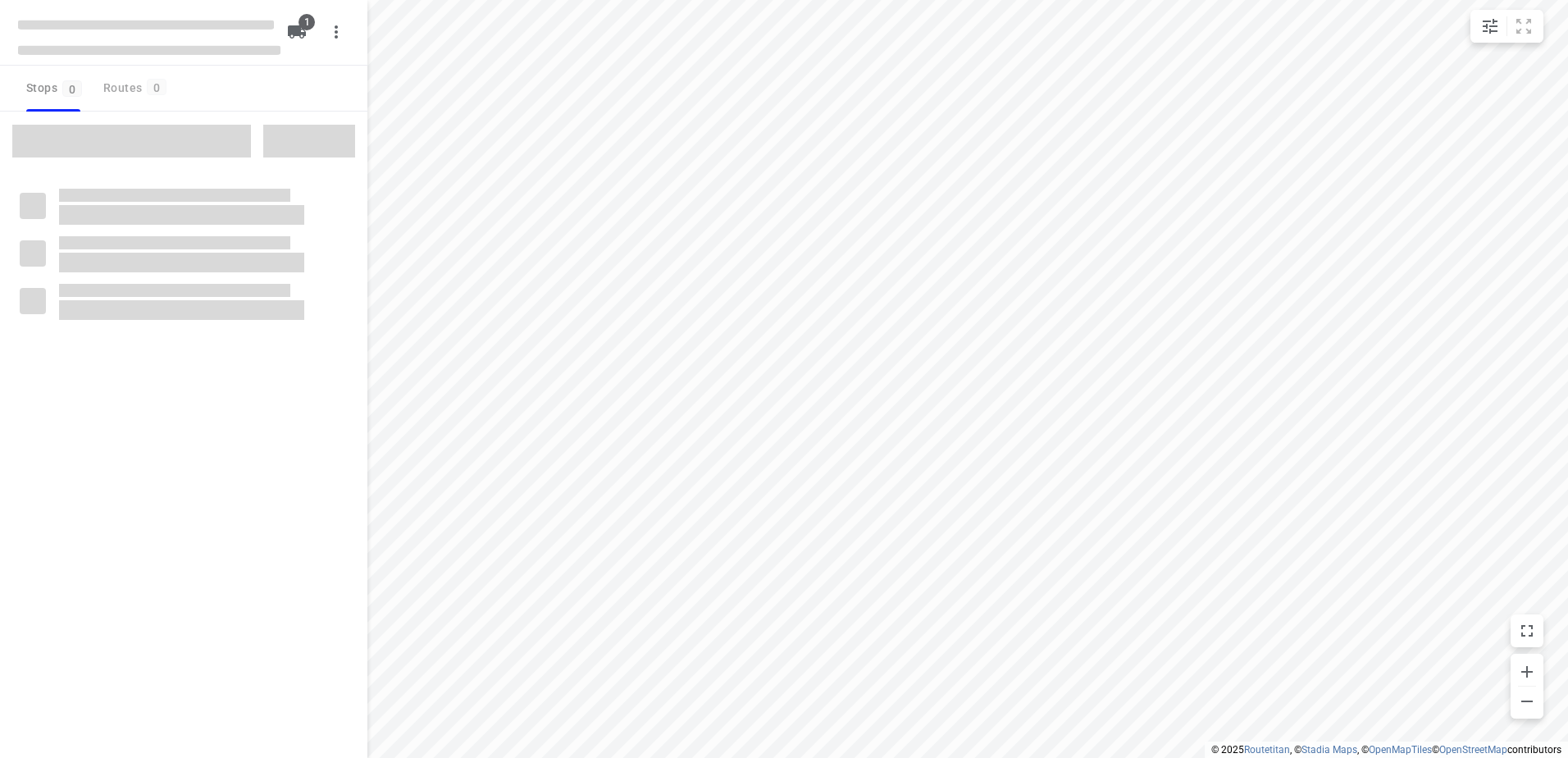
type input "distance"
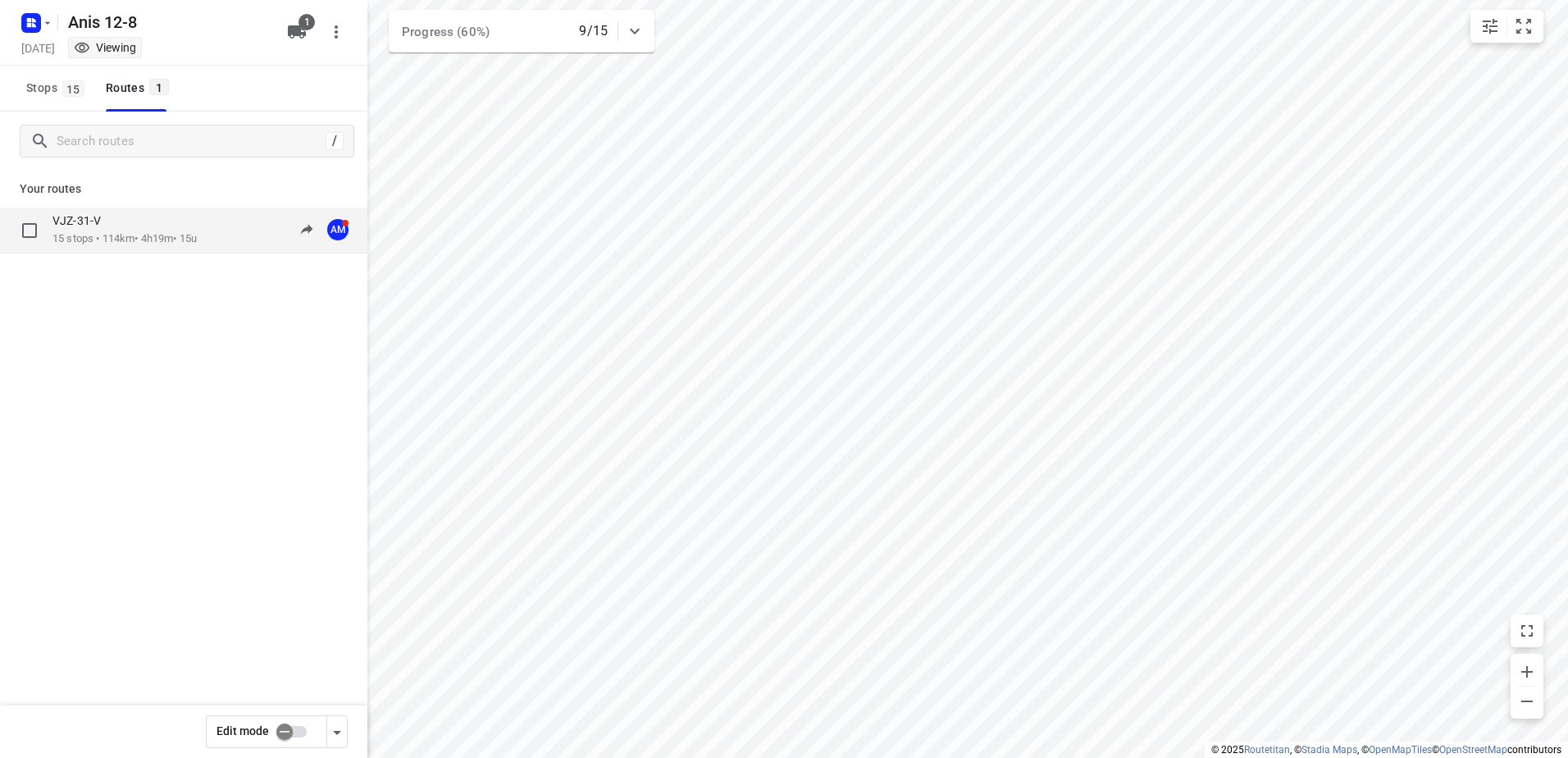
click at [94, 233] on p "15 stops • 114km • 4h19m • 15u" at bounding box center [124, 239] width 144 height 16
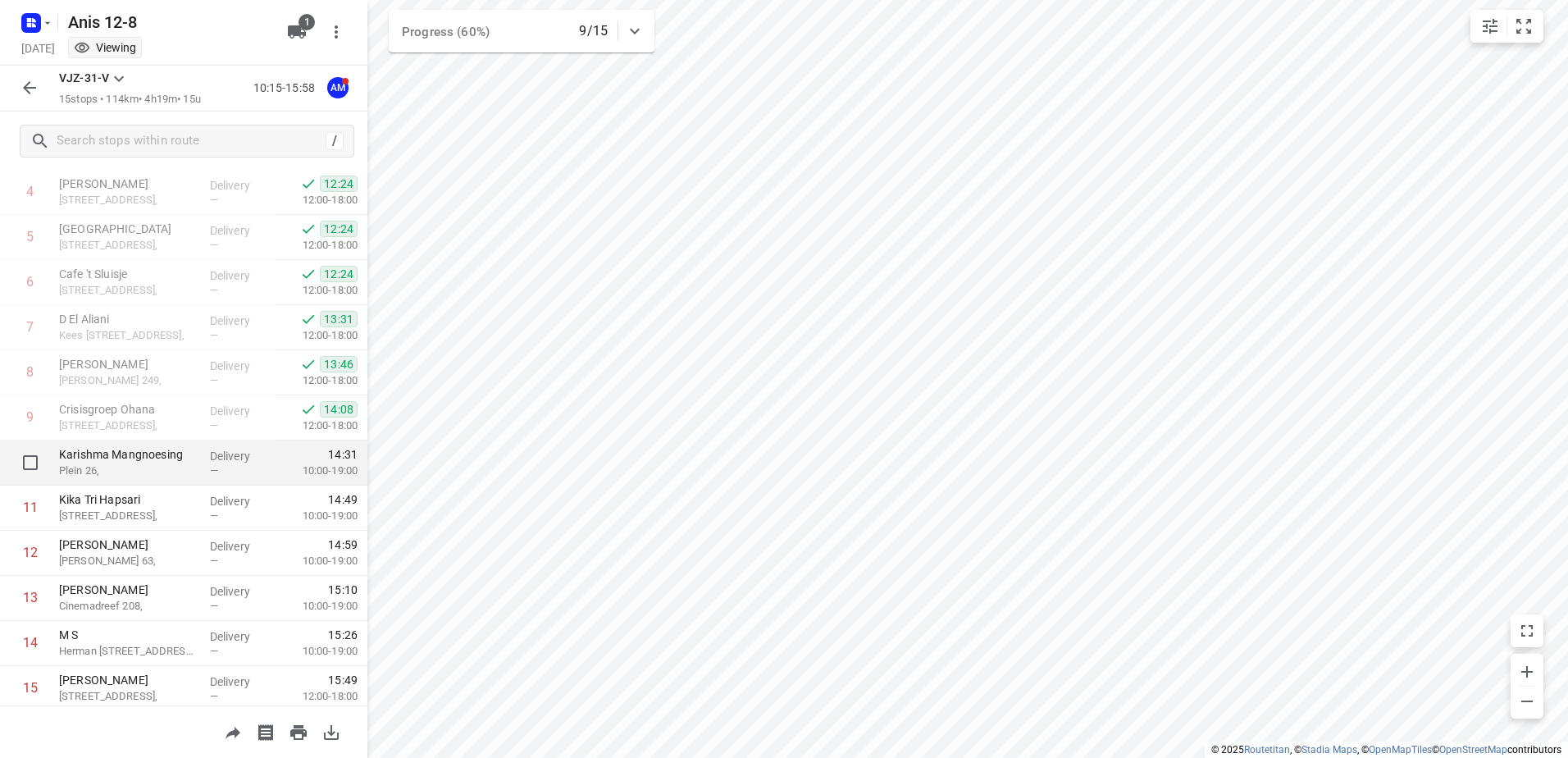
scroll to position [269, 0]
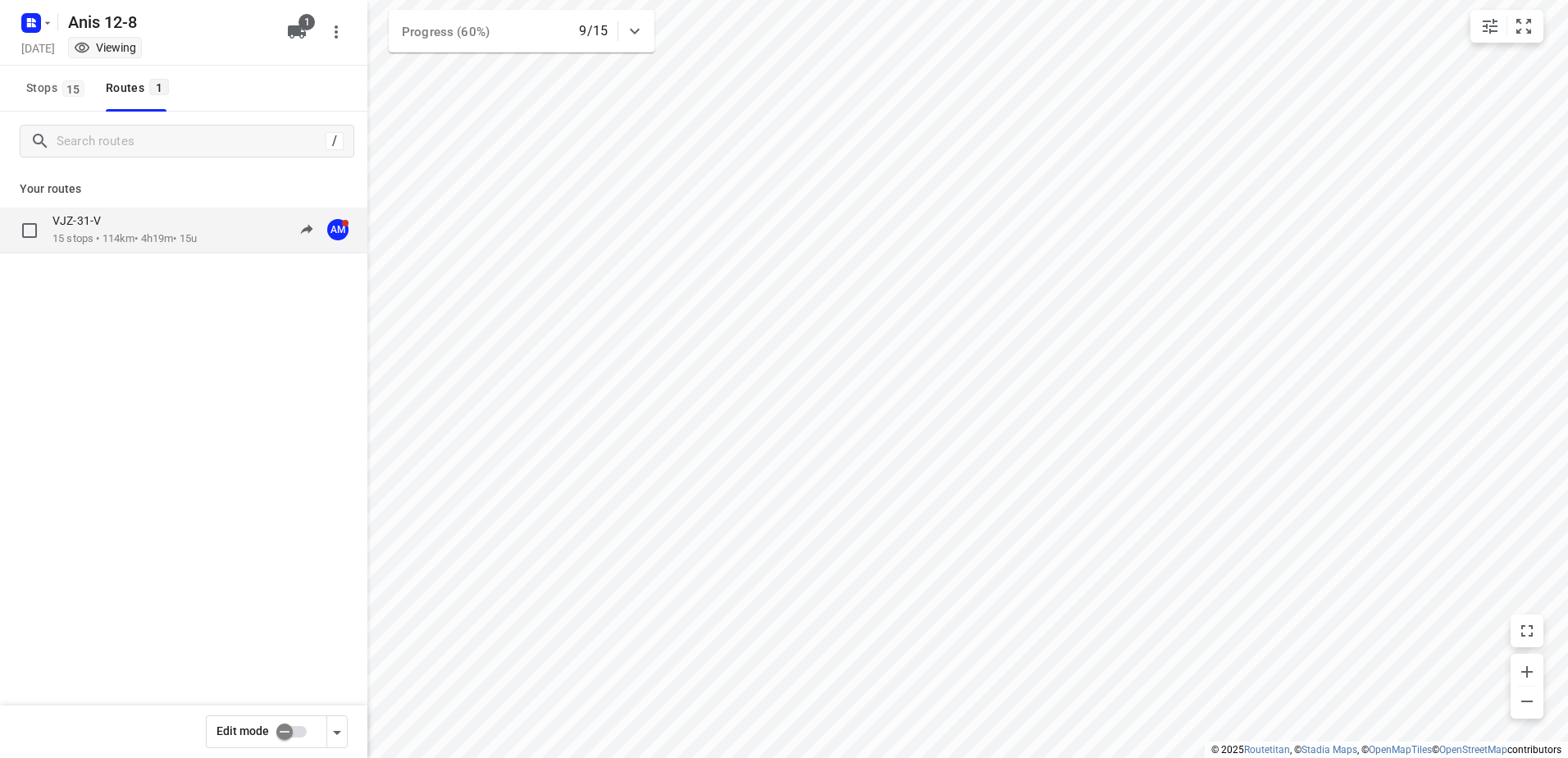
click at [93, 227] on p "VJZ-31-V" at bounding box center [81, 221] width 58 height 15
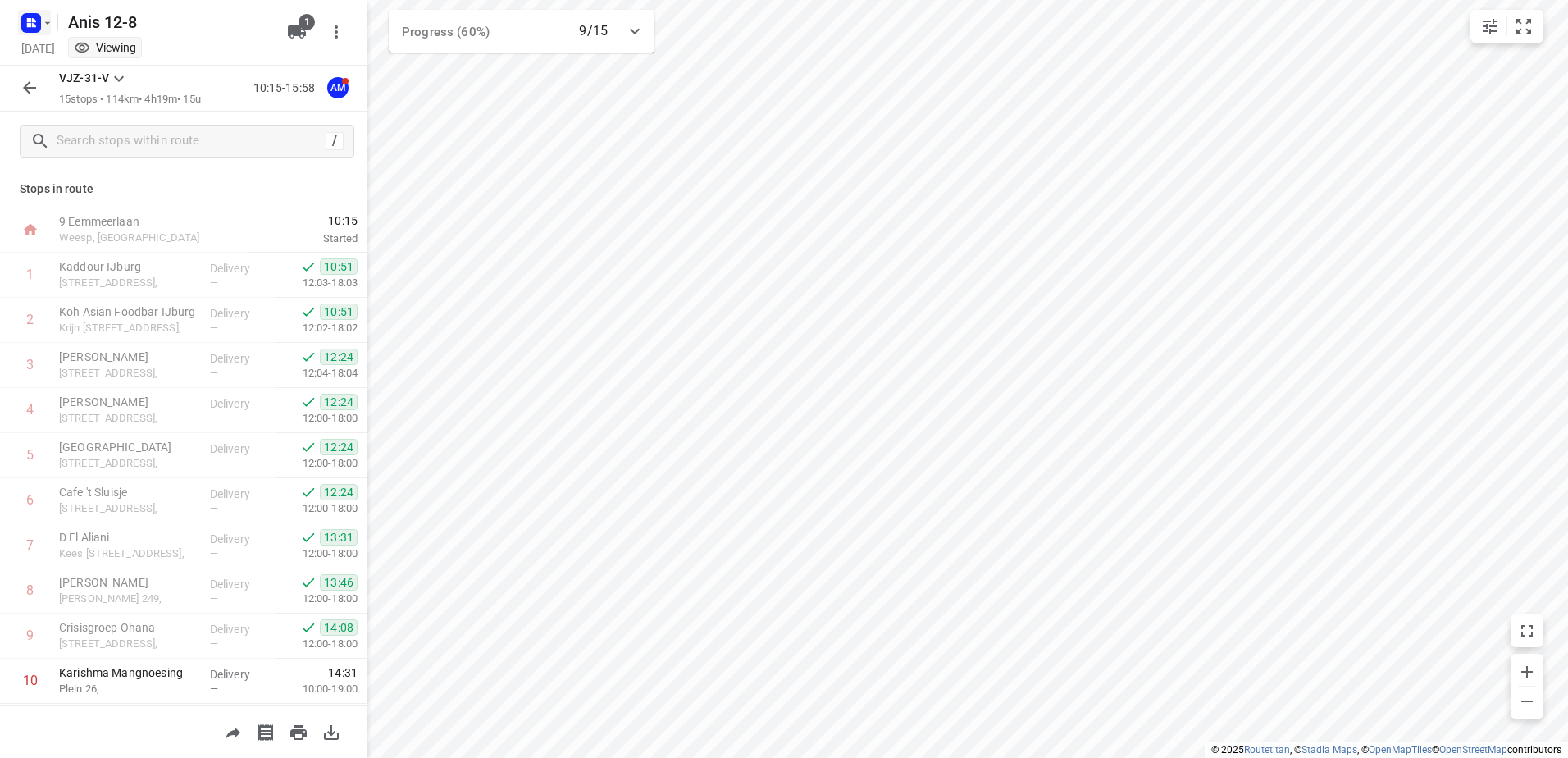
click at [49, 30] on button "button" at bounding box center [35, 23] width 33 height 26
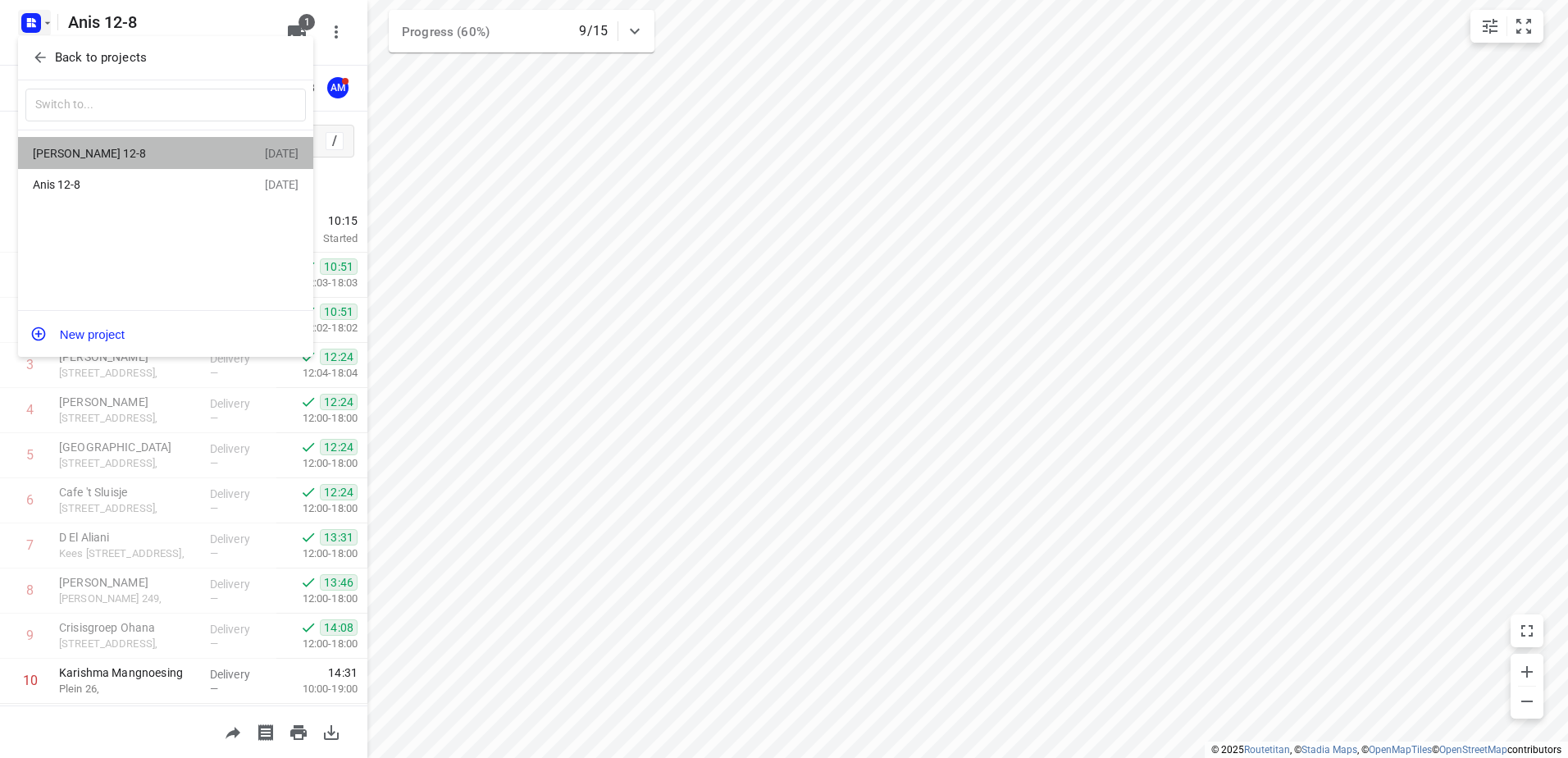
click at [76, 155] on div "[PERSON_NAME] 12-8" at bounding box center [127, 153] width 188 height 13
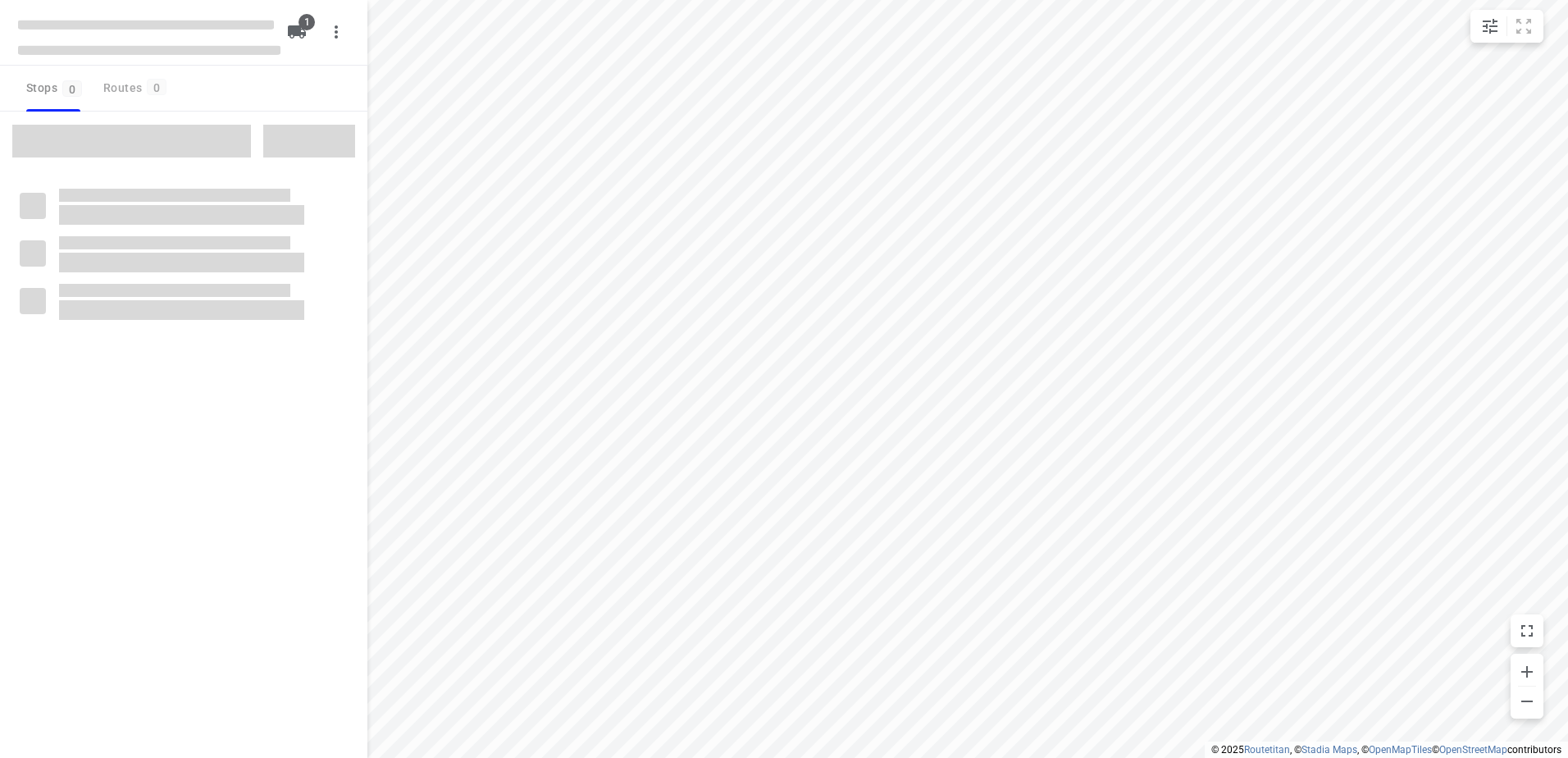
type input "distance"
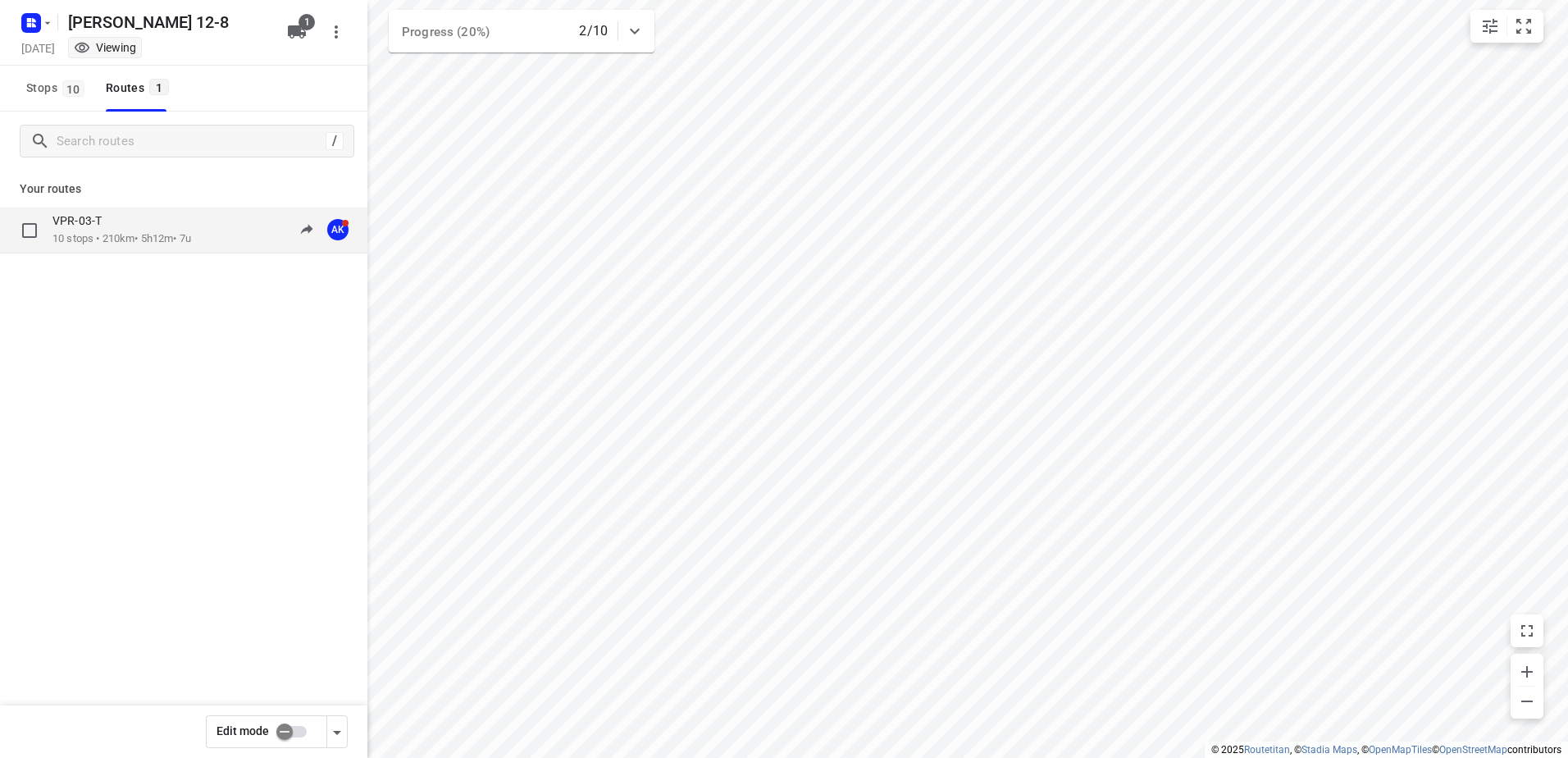
click at [89, 223] on p "VPR-03-T" at bounding box center [82, 221] width 59 height 15
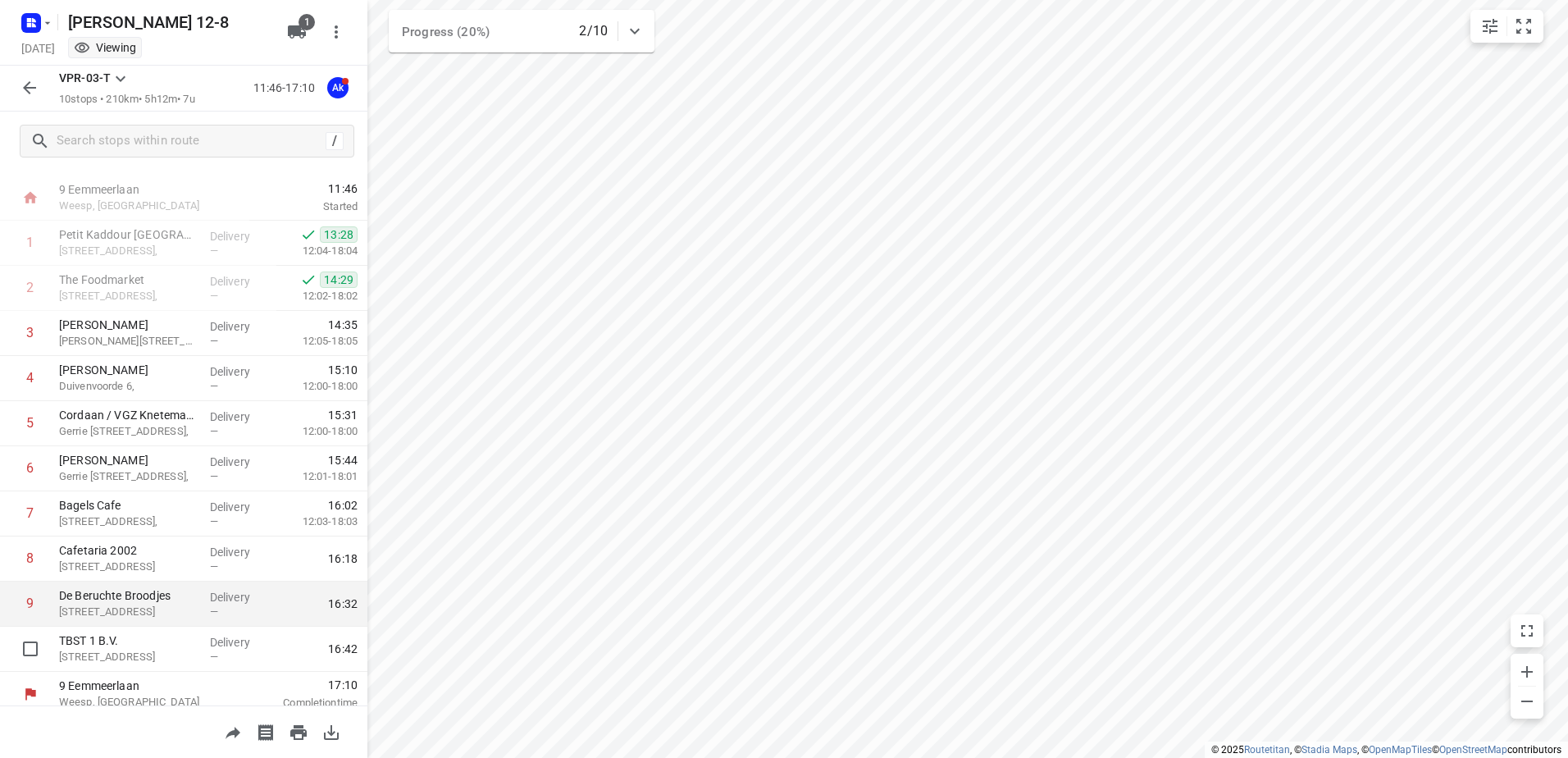
scroll to position [43, 0]
